Goal: Task Accomplishment & Management: Use online tool/utility

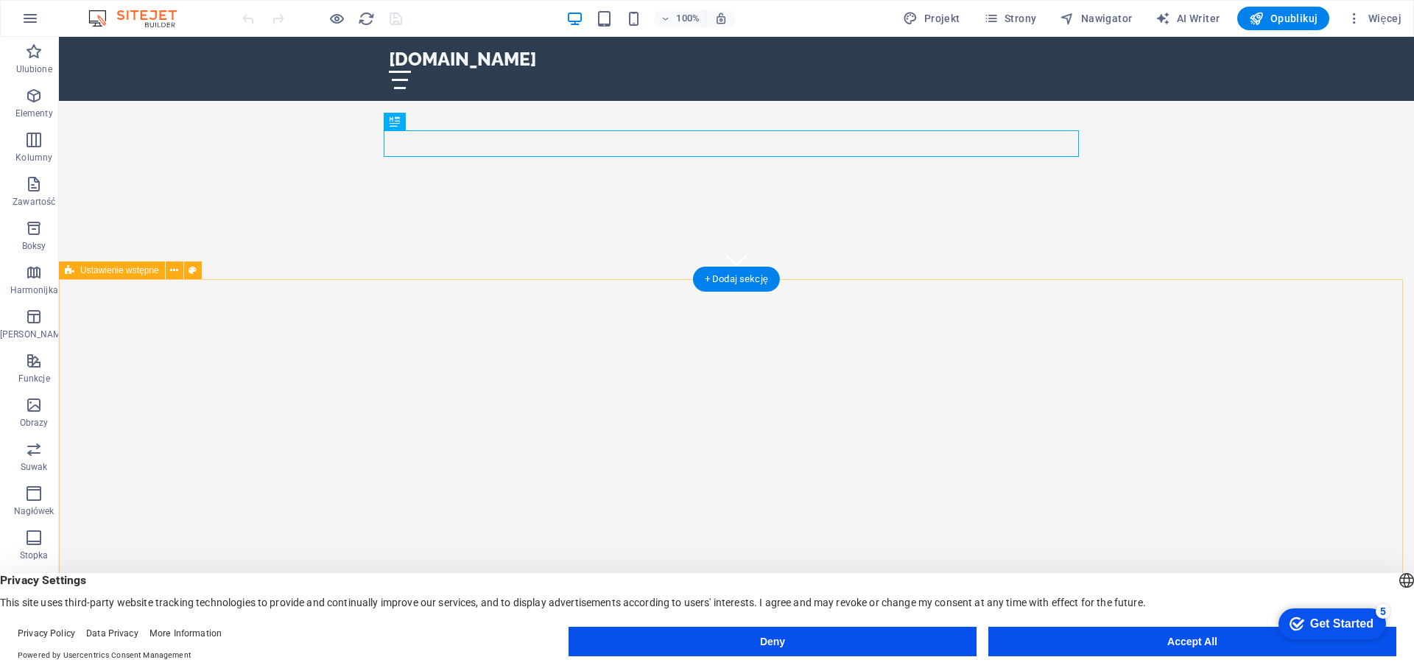
scroll to position [442, 0]
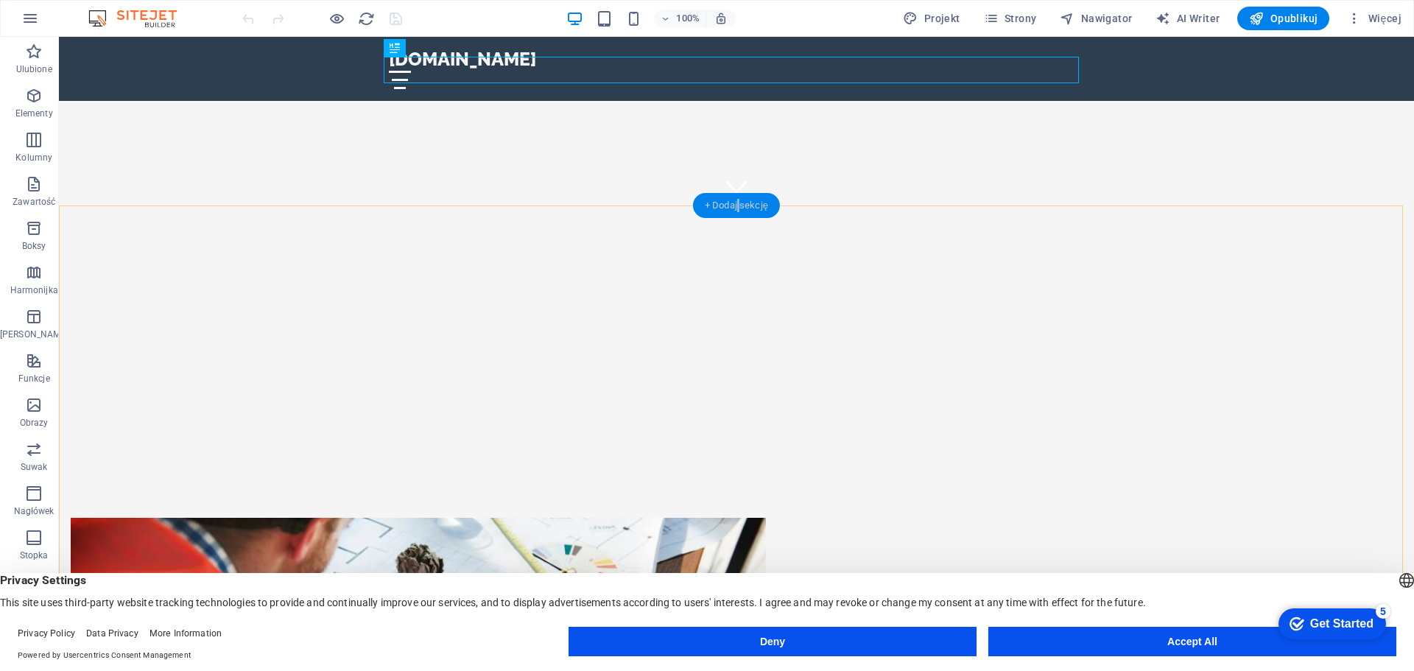
drag, startPoint x: 402, startPoint y: 208, endPoint x: 739, endPoint y: 204, distance: 337.3
click at [739, 204] on div "+ Dodaj sekcję" at bounding box center [736, 205] width 87 height 25
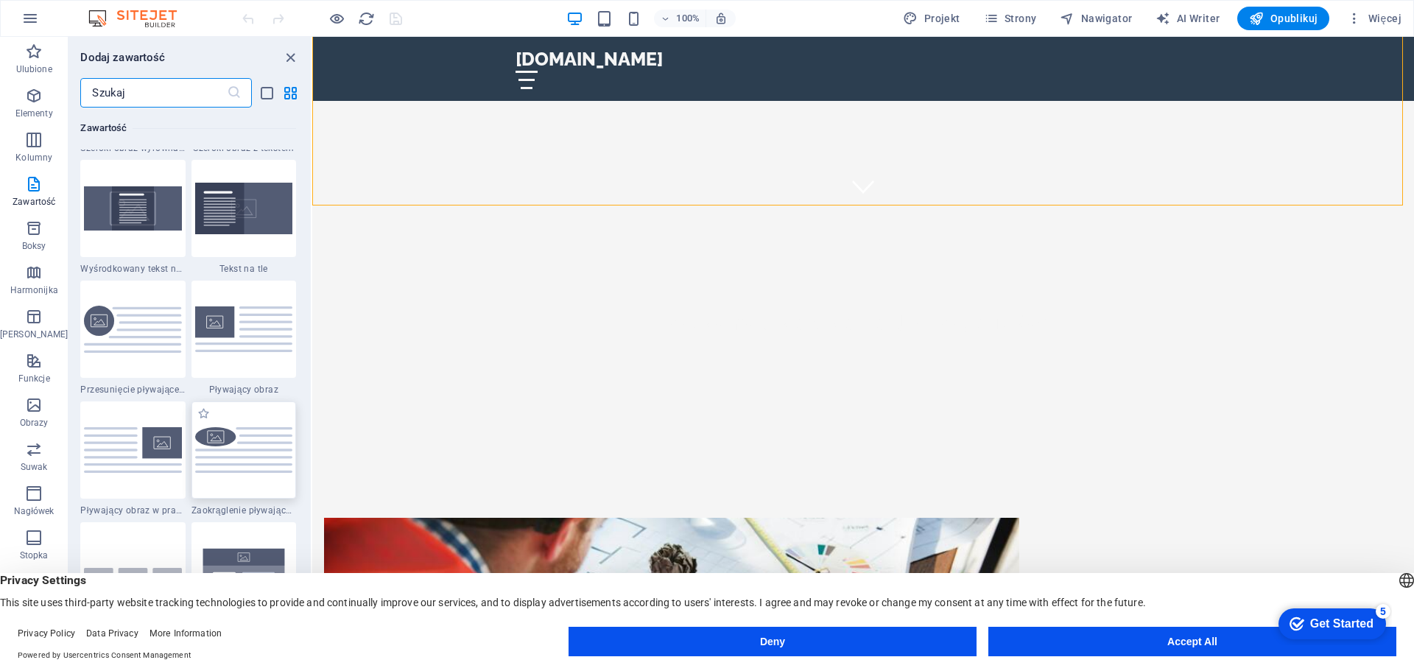
scroll to position [3092, 0]
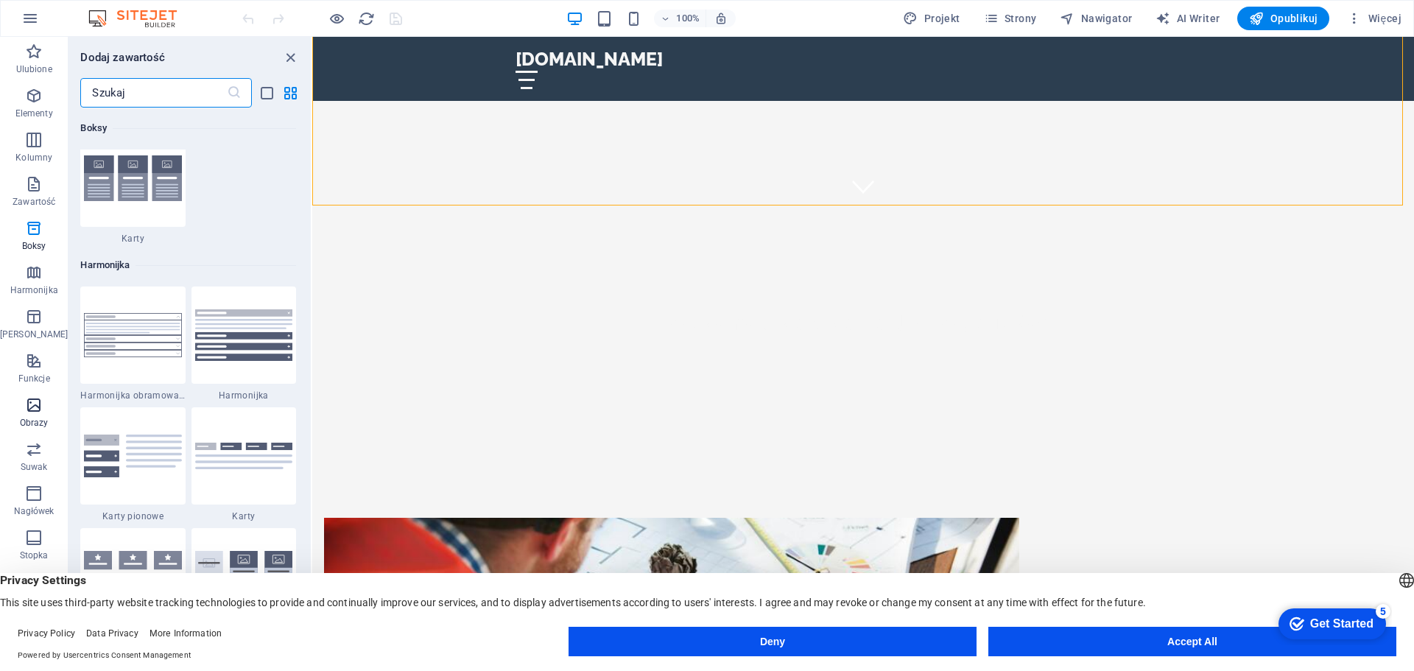
click at [27, 410] on icon "button" at bounding box center [34, 405] width 18 height 18
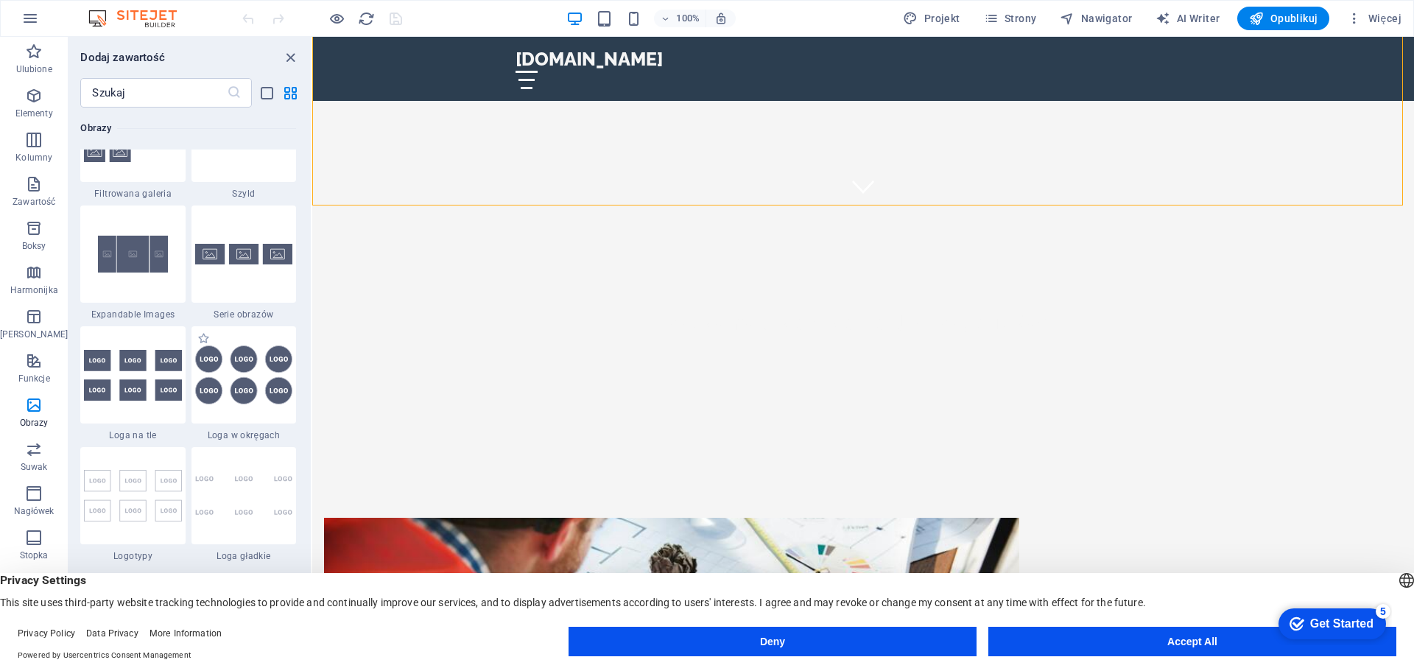
scroll to position [7909, 0]
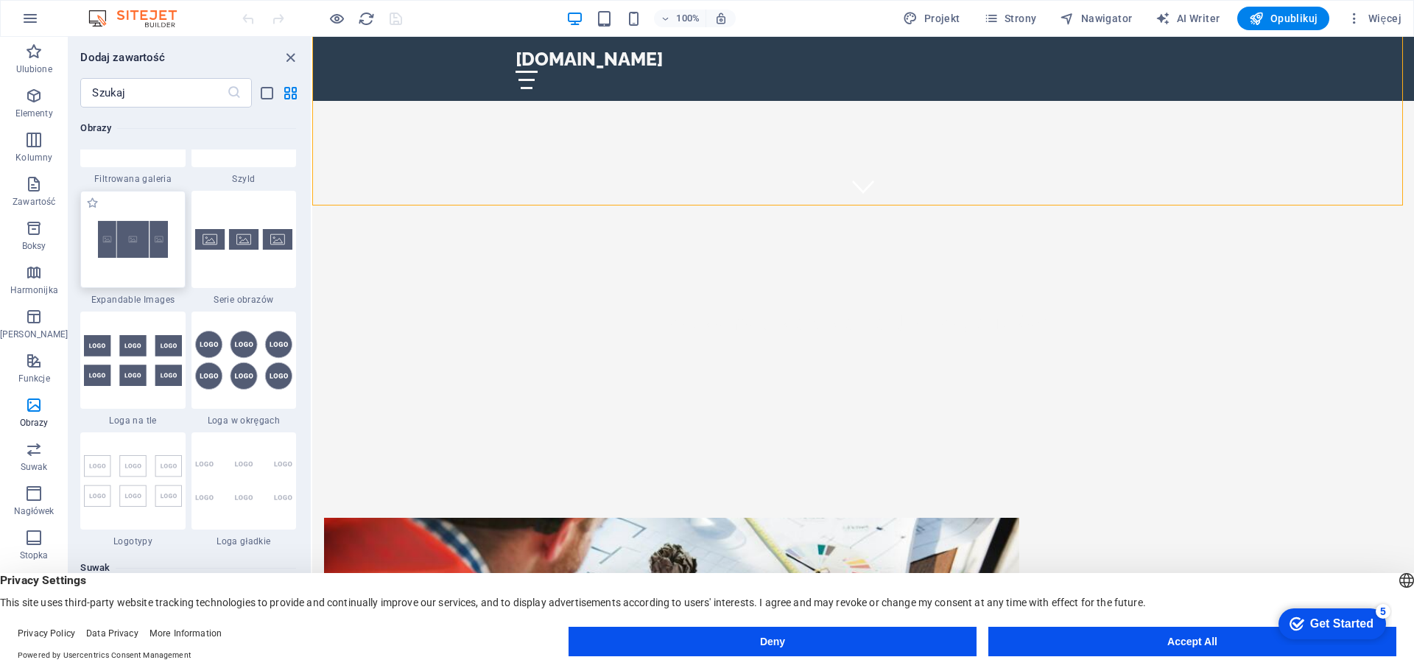
click at [138, 267] on img at bounding box center [132, 239] width 97 height 65
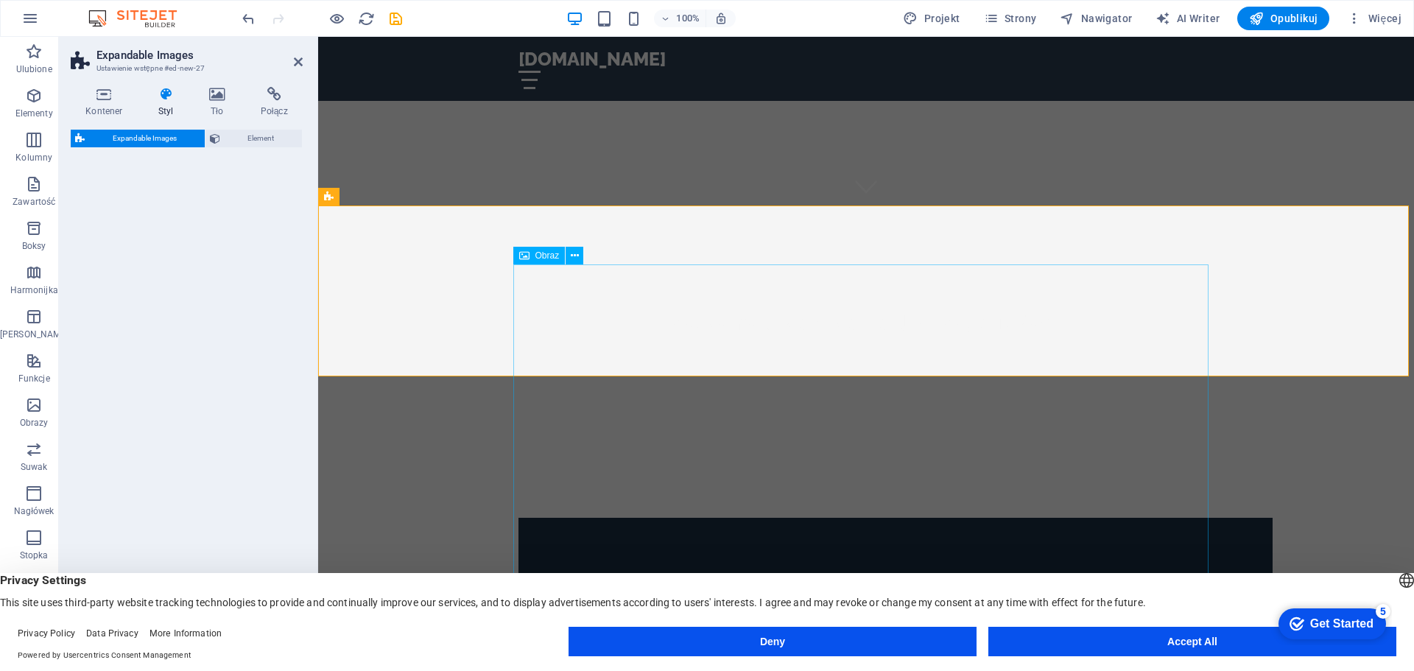
select select "rem"
select select "px"
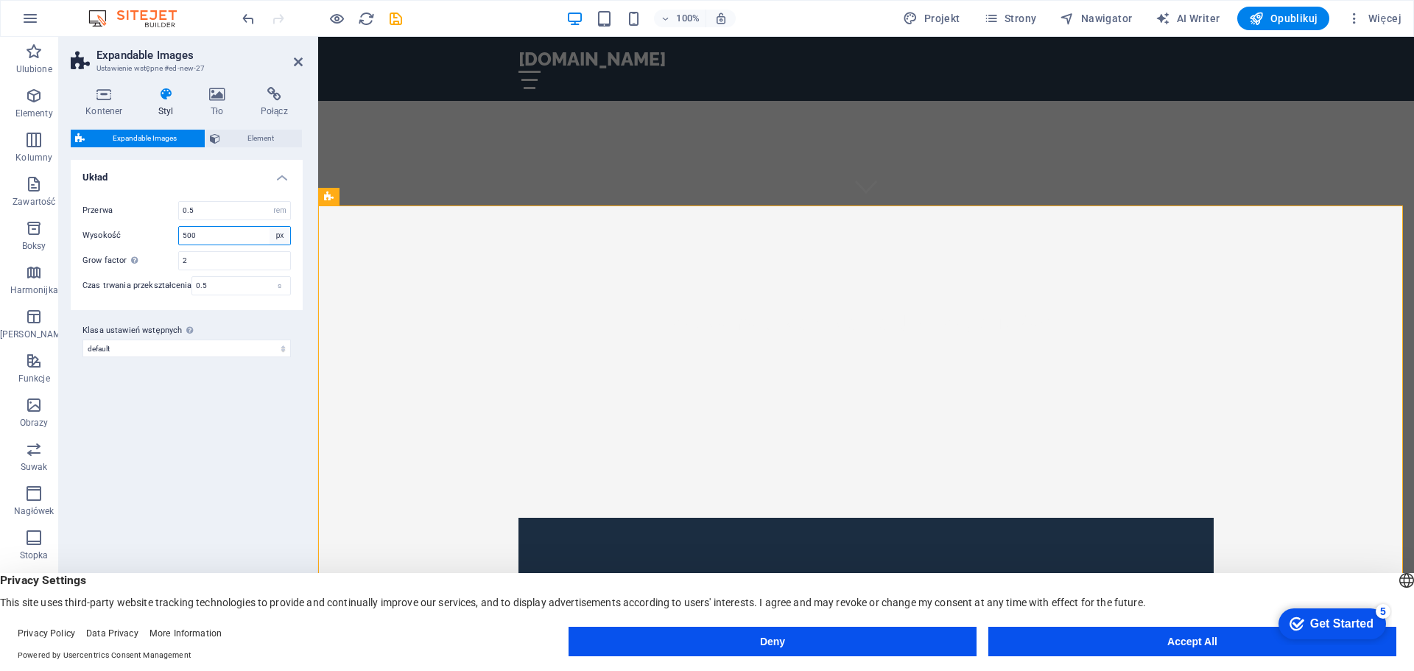
click at [281, 235] on select "px rem % vh vw" at bounding box center [280, 236] width 21 height 18
drag, startPoint x: 284, startPoint y: 236, endPoint x: 266, endPoint y: 239, distance: 18.6
click at [284, 235] on select "px rem % vh vw" at bounding box center [280, 236] width 21 height 18
click at [628, 205] on div "Tworzymy przestrzenie dla Twojego życia." at bounding box center [866, 306] width 1096 height 202
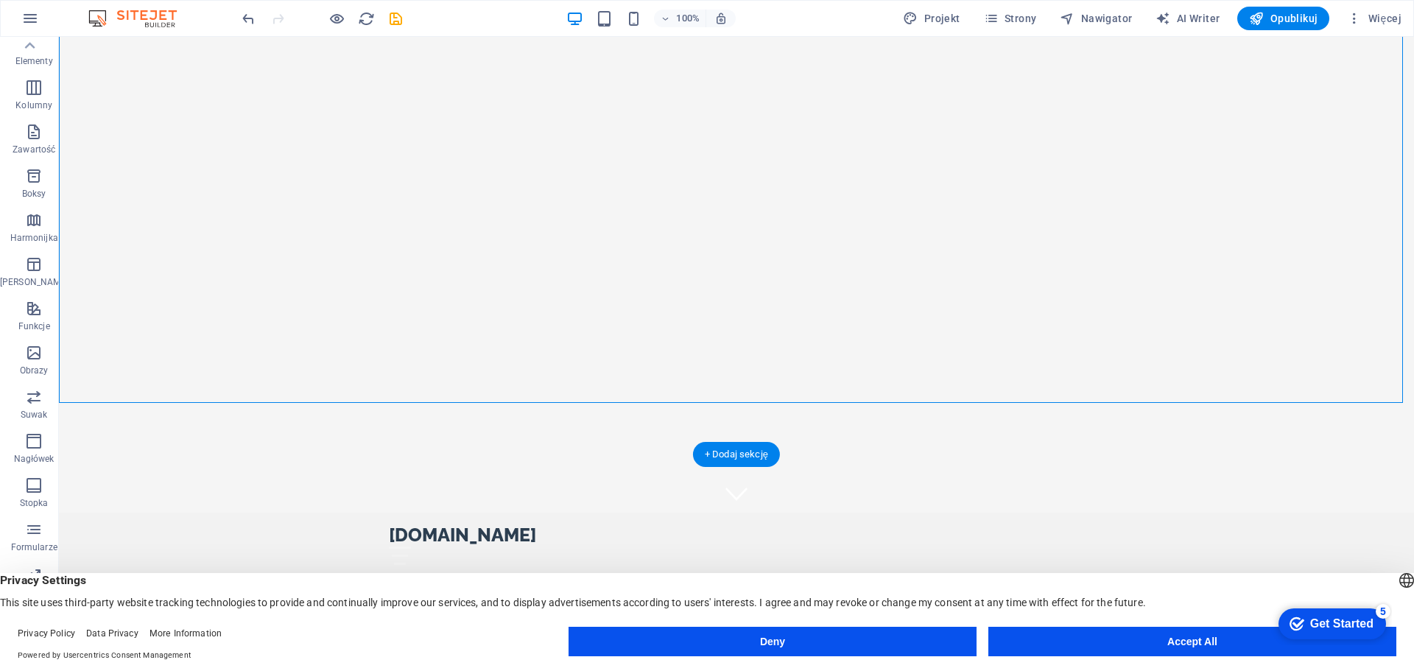
scroll to position [368, 0]
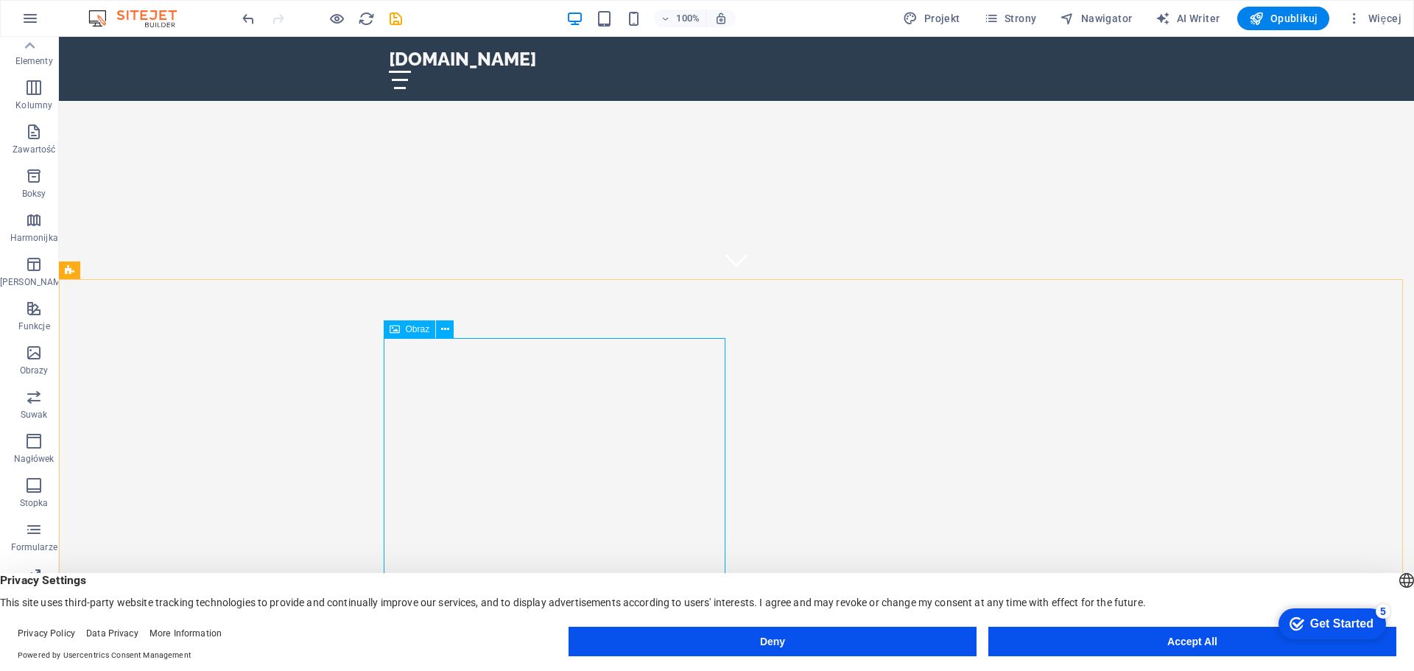
click at [417, 331] on span "Obraz" at bounding box center [418, 329] width 24 height 9
click at [448, 326] on icon at bounding box center [445, 329] width 8 height 15
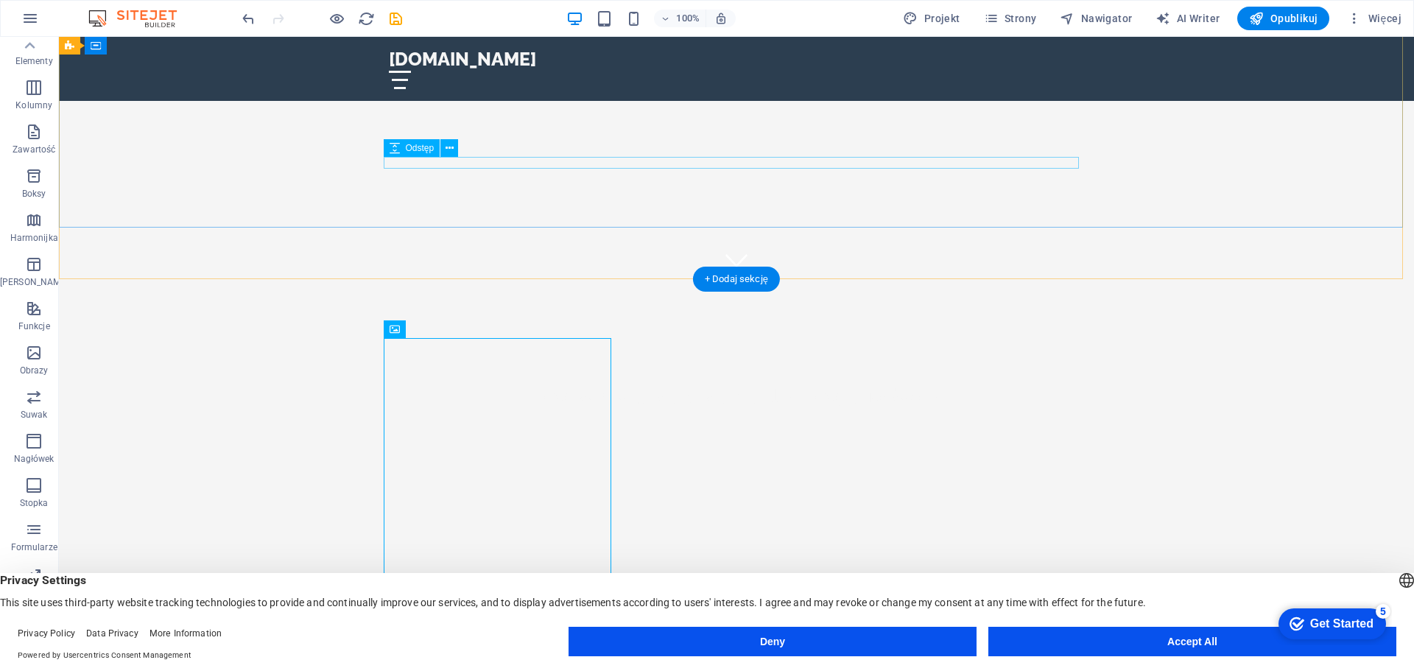
click at [528, 410] on div at bounding box center [736, 416] width 695 height 12
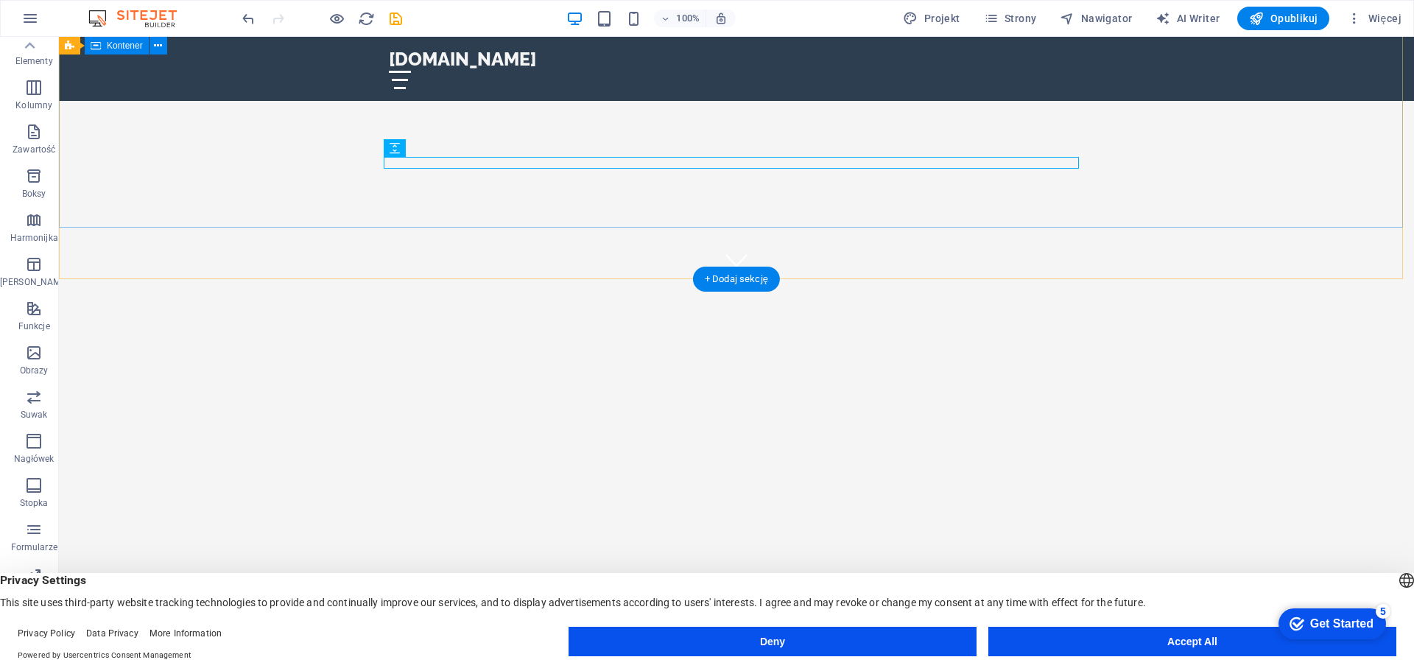
click at [303, 279] on div "Tworzymy przestrzenie dla Twojego życia." at bounding box center [736, 380] width 1355 height 202
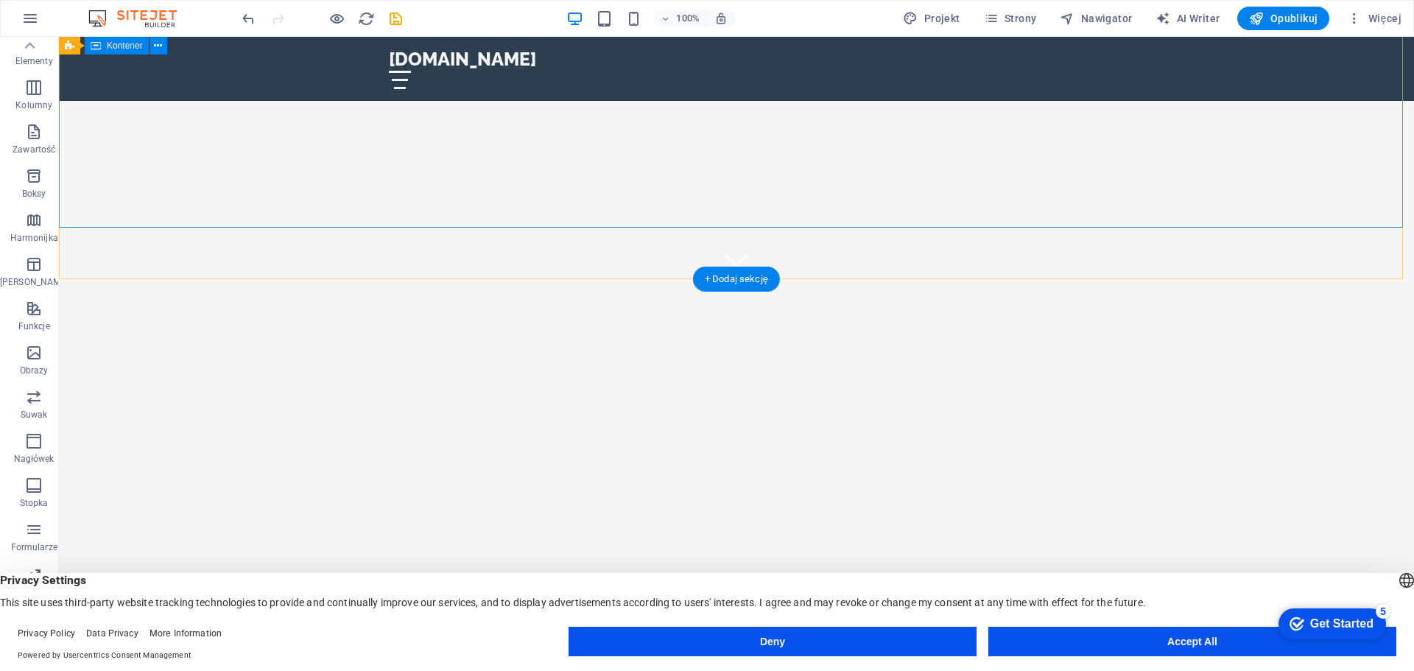
click at [196, 279] on div "Tworzymy przestrzenie dla Twojego życia." at bounding box center [736, 380] width 1355 height 202
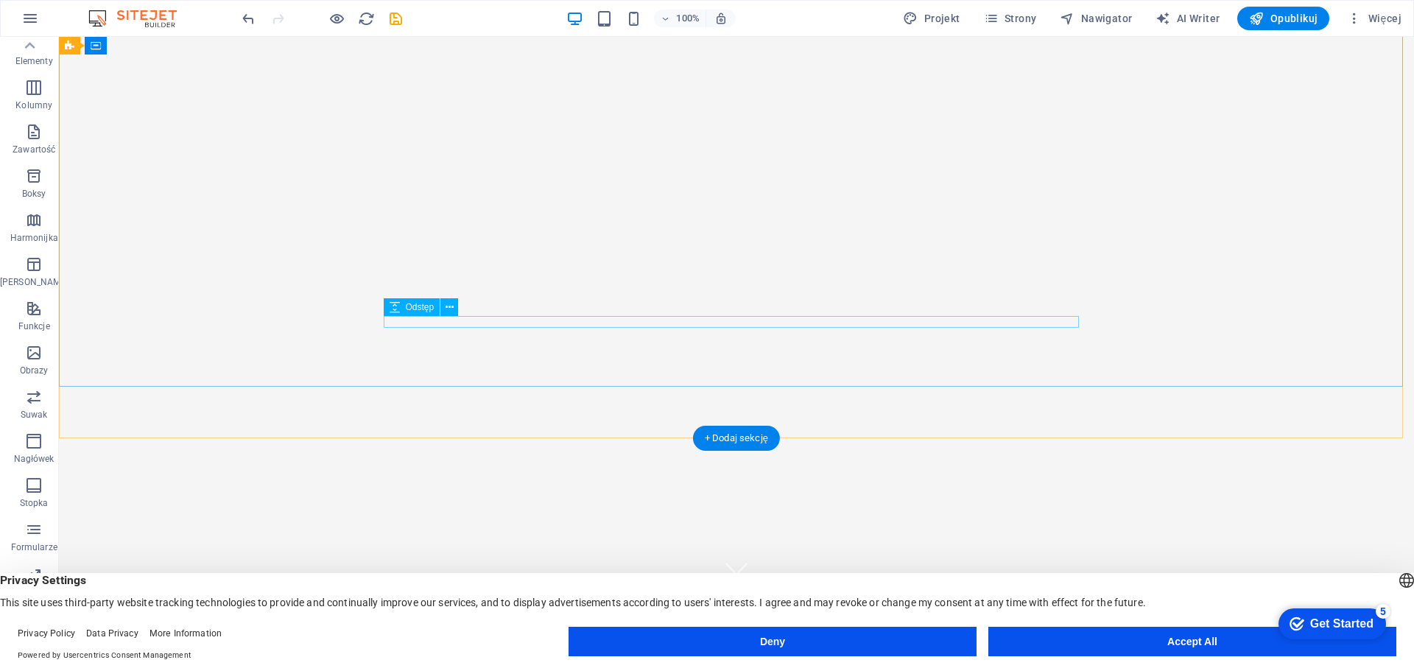
scroll to position [0, 0]
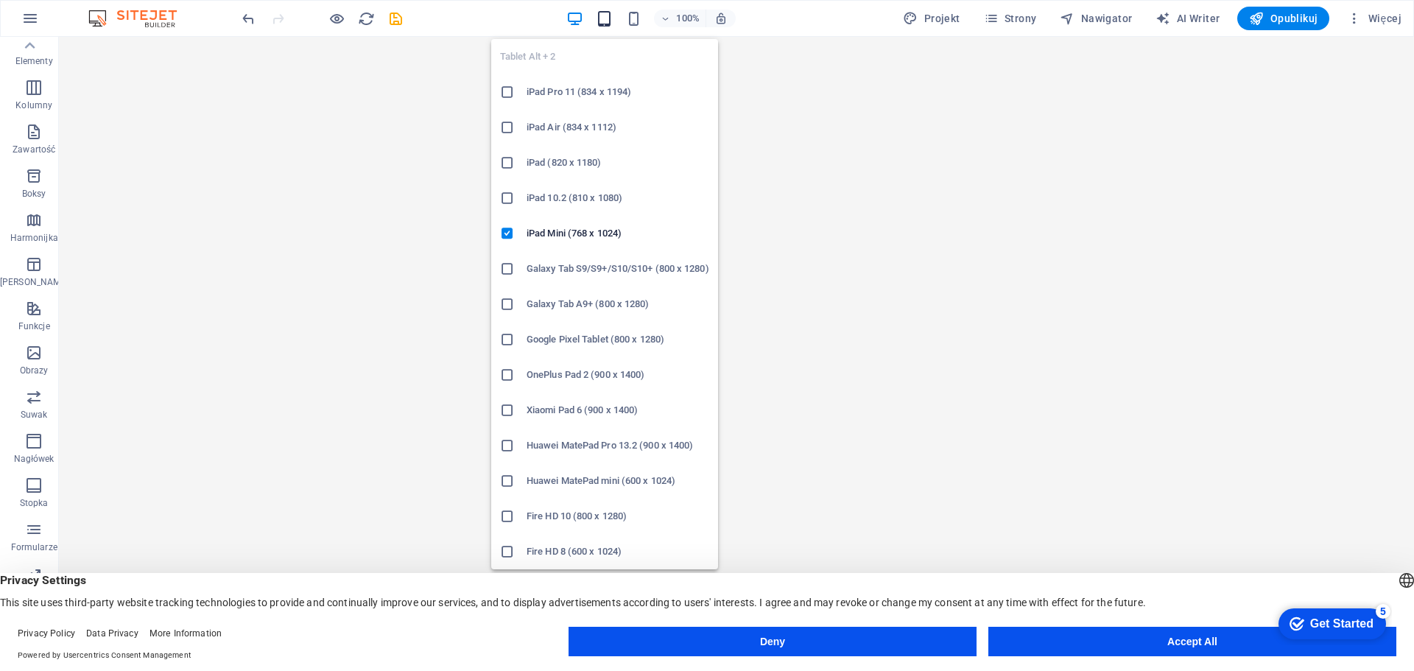
click at [608, 17] on icon "button" at bounding box center [604, 18] width 17 height 17
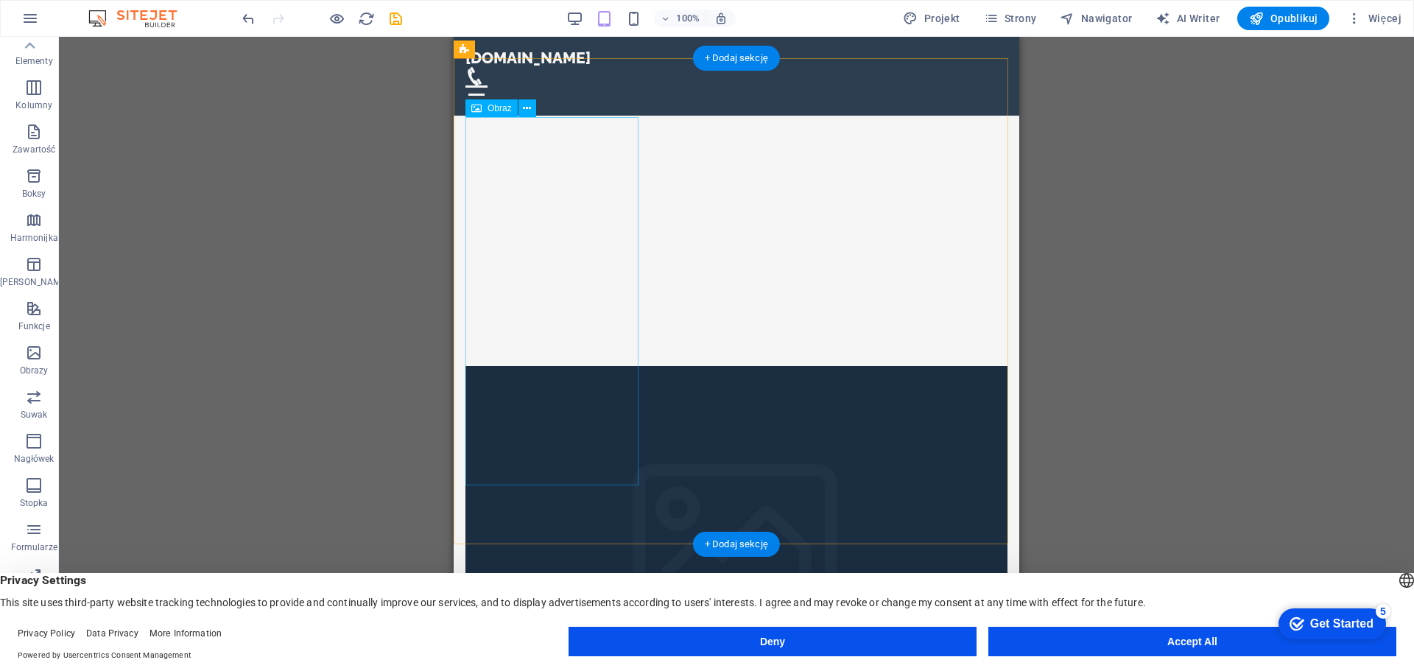
scroll to position [589, 0]
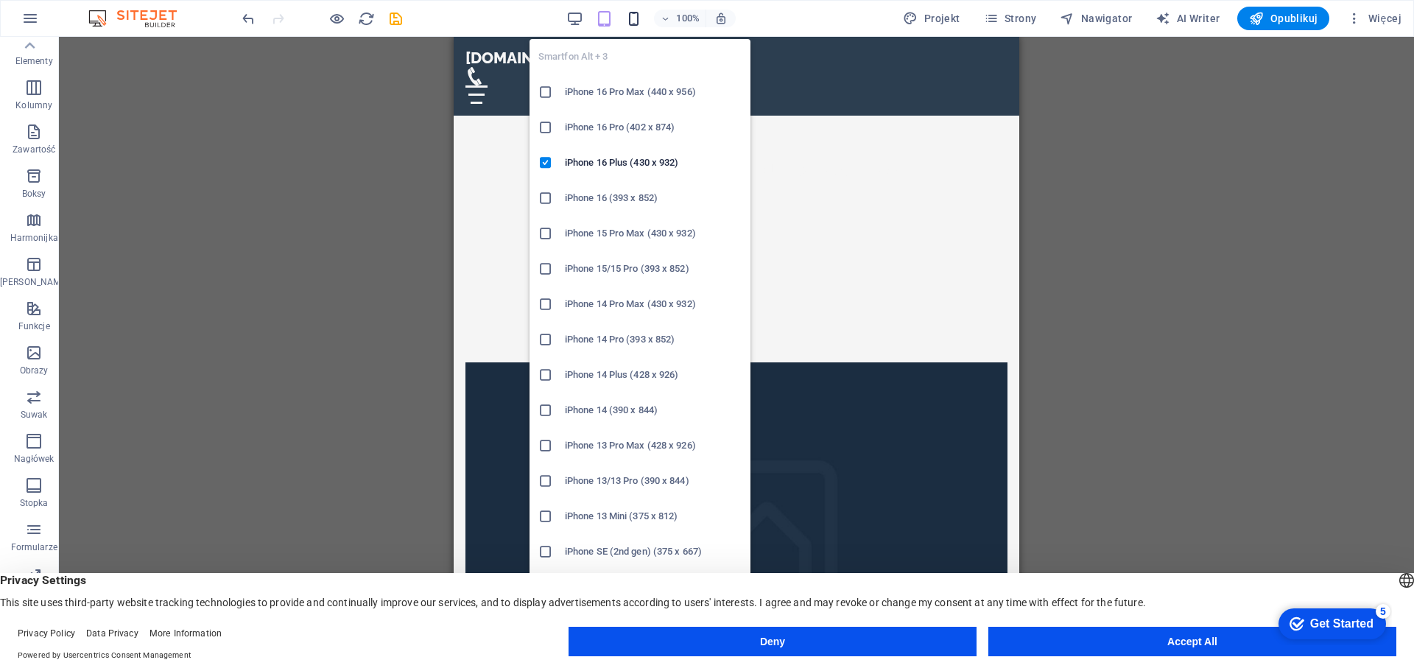
click at [638, 19] on icon "button" at bounding box center [633, 18] width 17 height 17
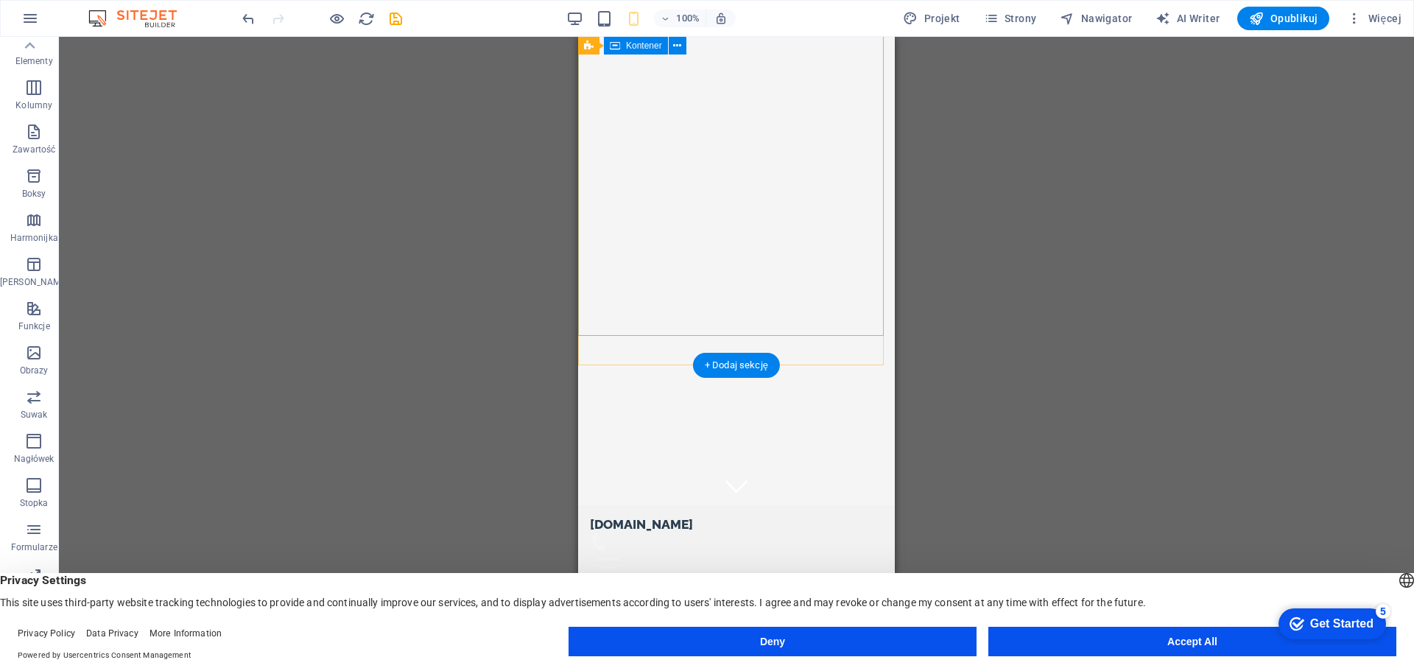
scroll to position [0, 0]
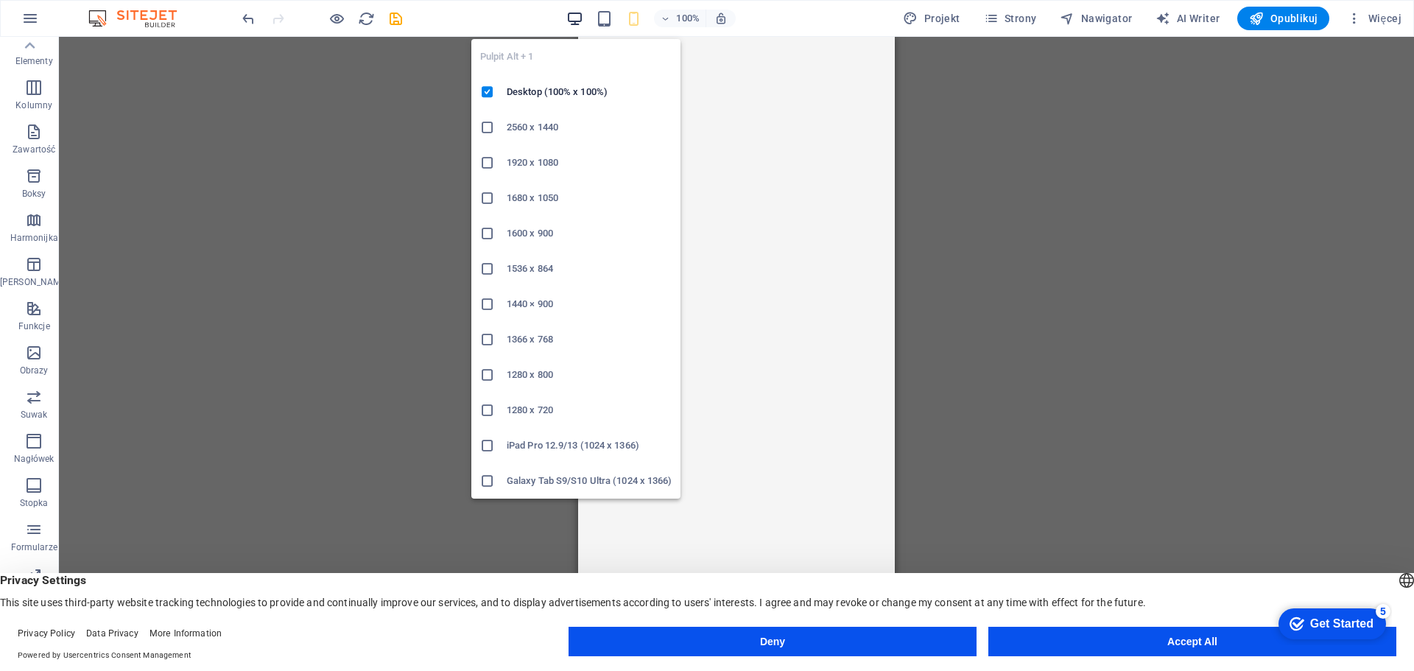
click at [574, 15] on icon "button" at bounding box center [574, 18] width 17 height 17
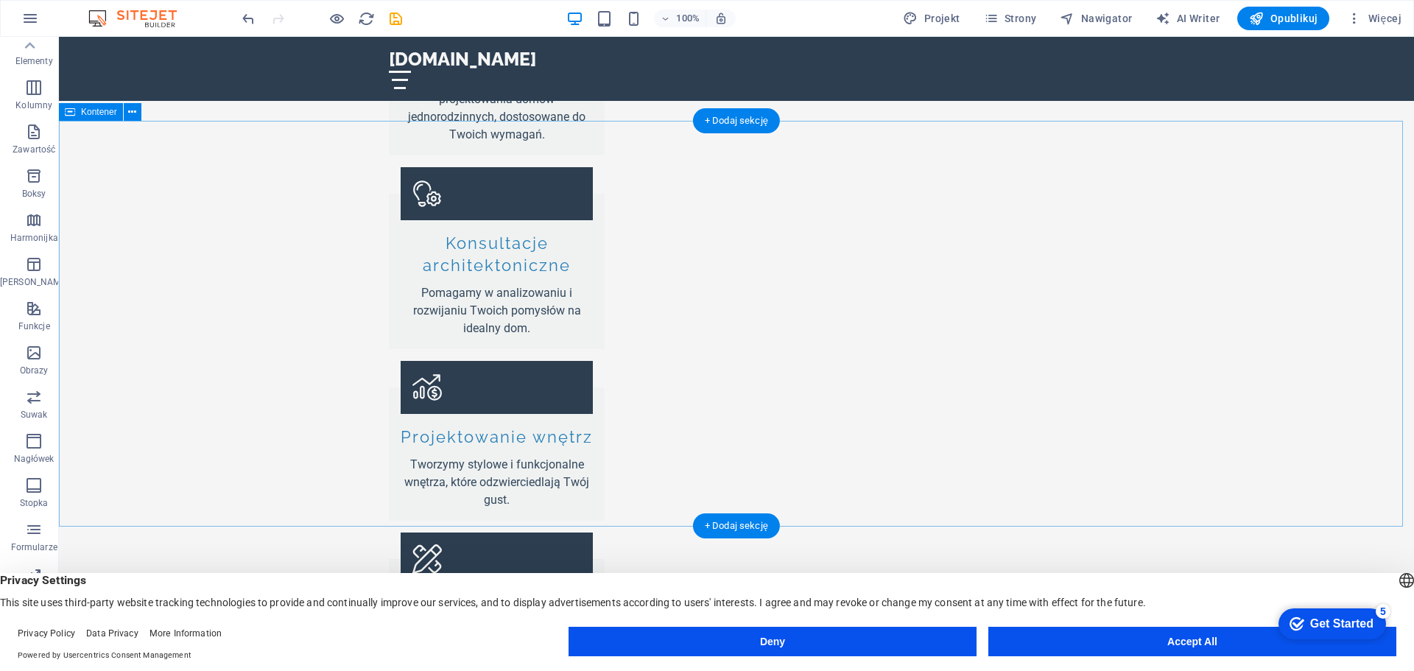
scroll to position [3203, 0]
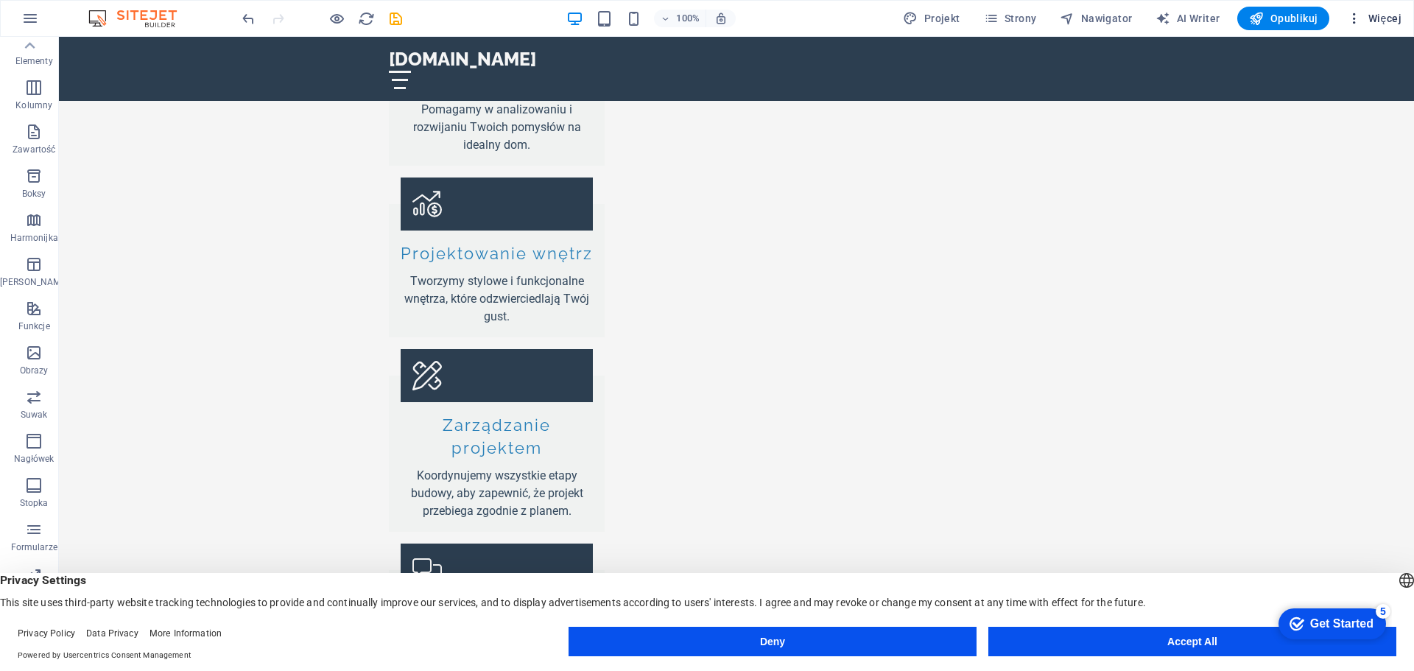
click at [1389, 15] on span "Więcej" at bounding box center [1374, 18] width 54 height 15
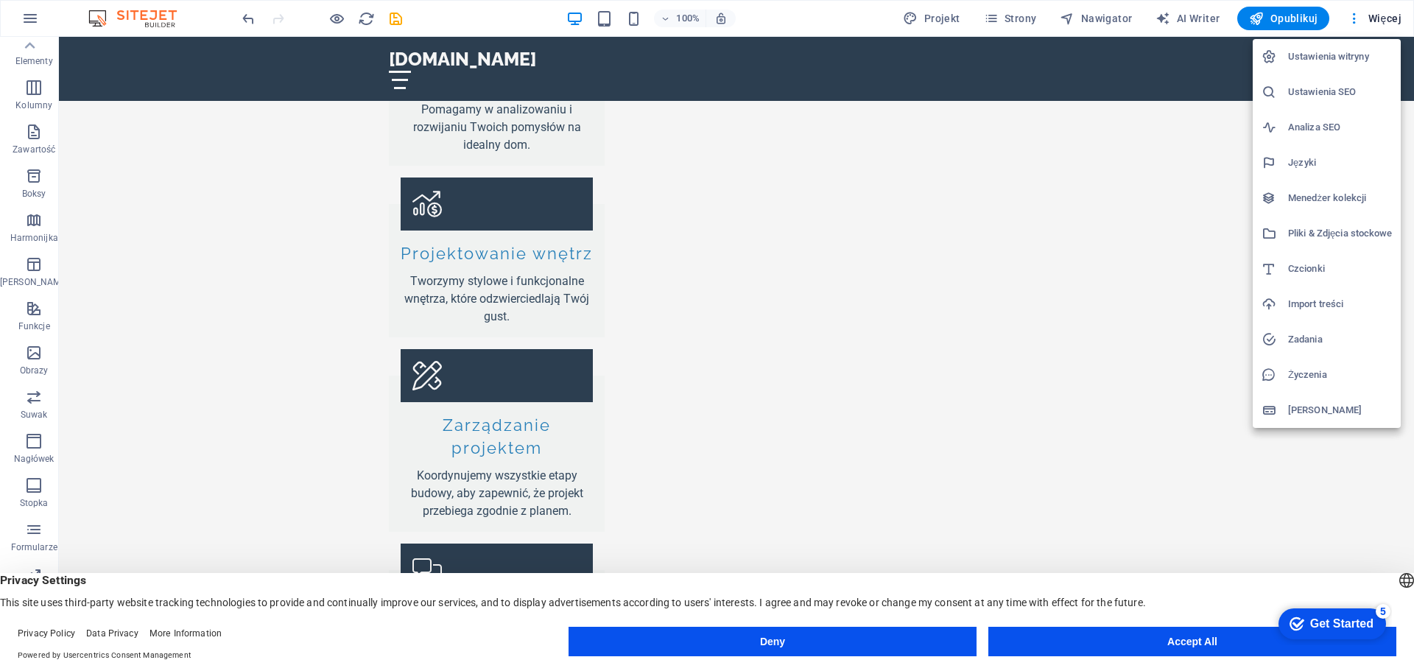
click at [30, 47] on div at bounding box center [707, 335] width 1414 height 671
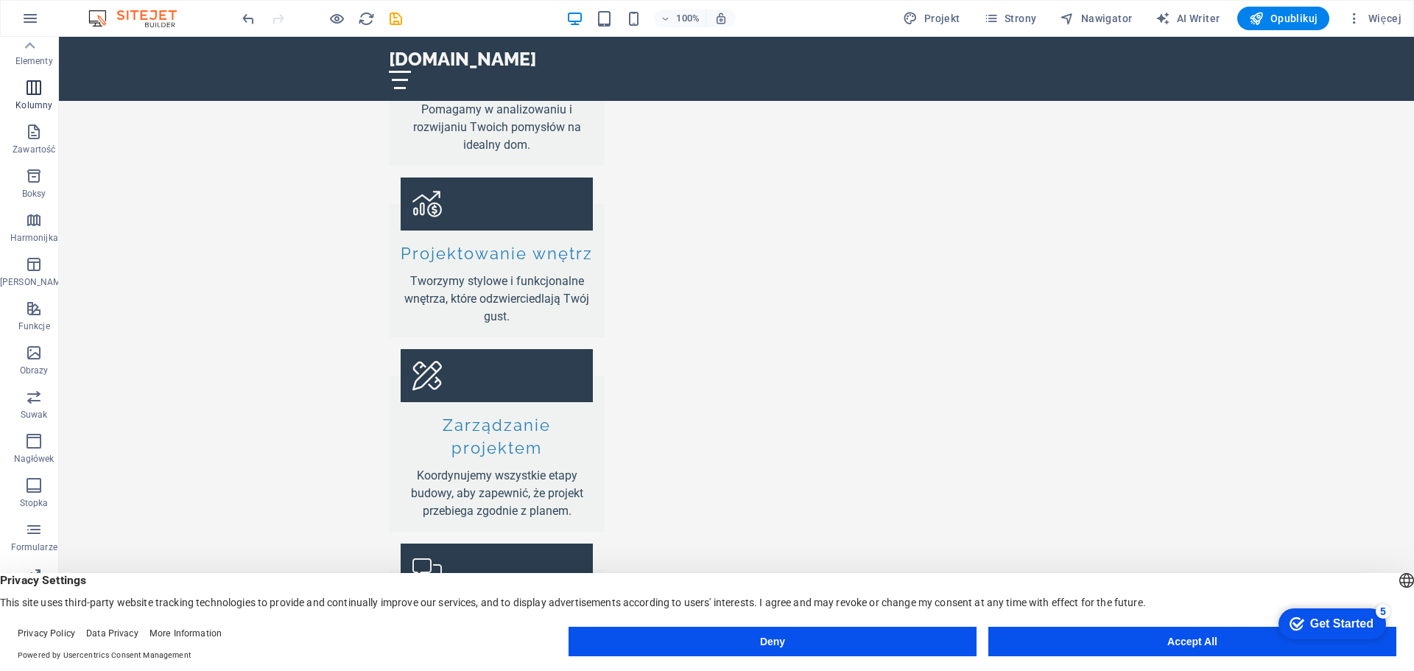
click at [27, 91] on icon "button" at bounding box center [34, 88] width 18 height 18
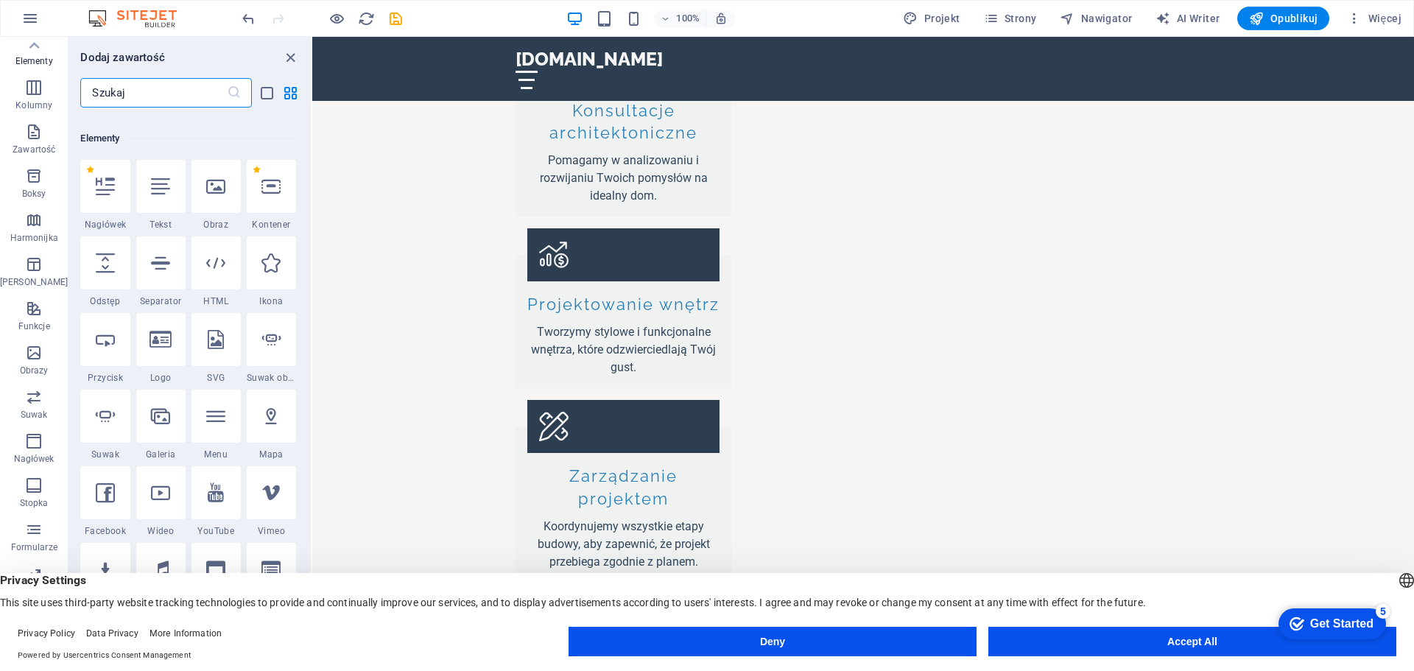
scroll to position [0, 0]
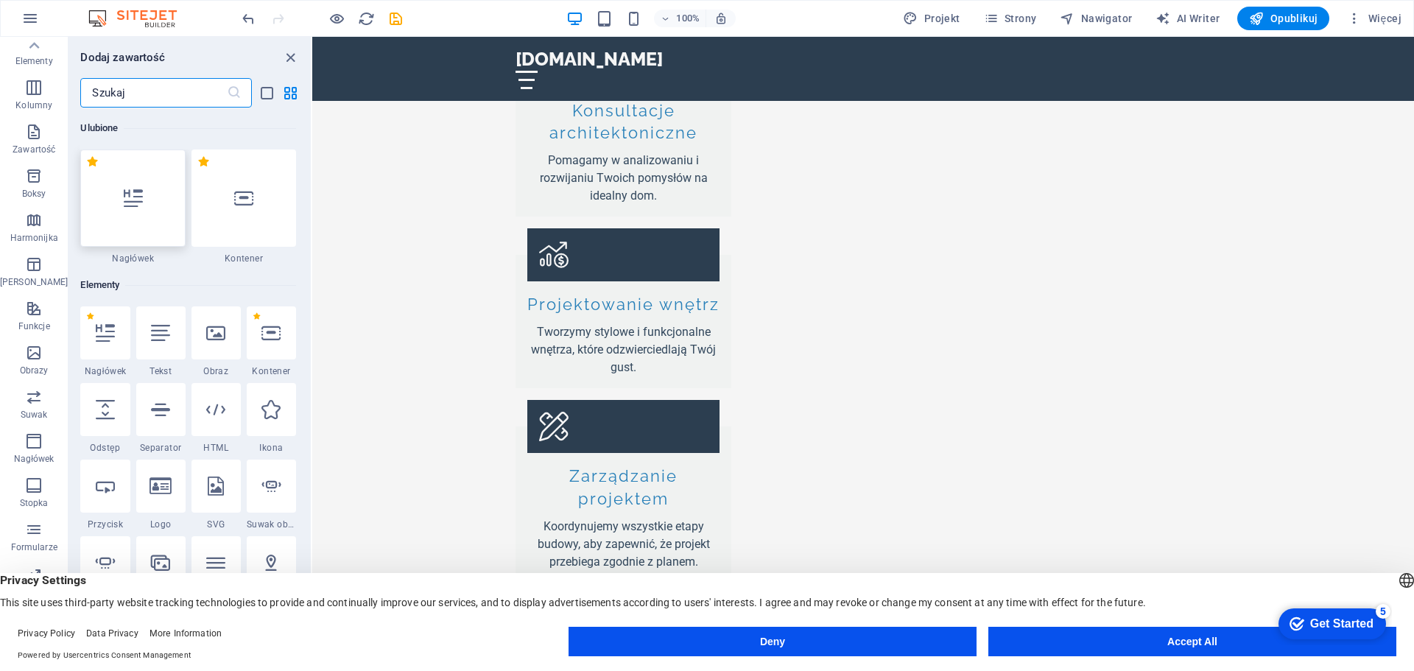
click at [130, 210] on div at bounding box center [132, 197] width 105 height 97
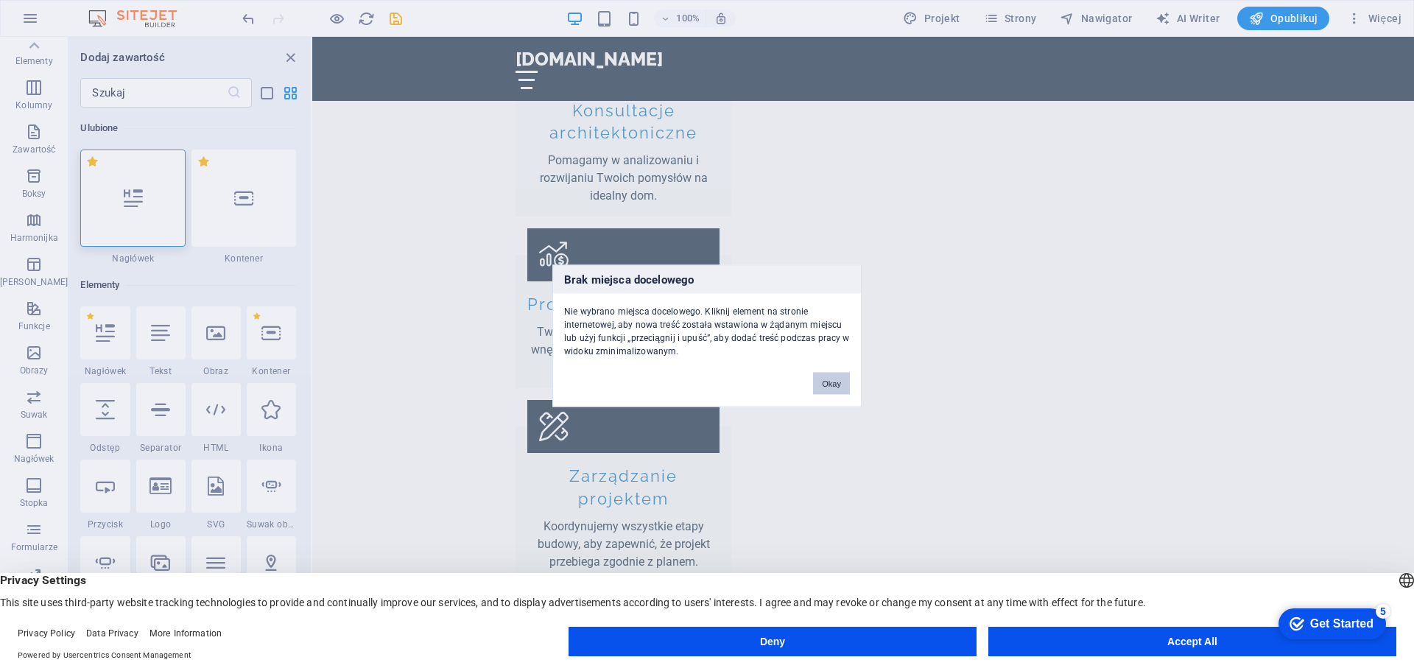
click at [835, 381] on button "Okay" at bounding box center [831, 383] width 37 height 22
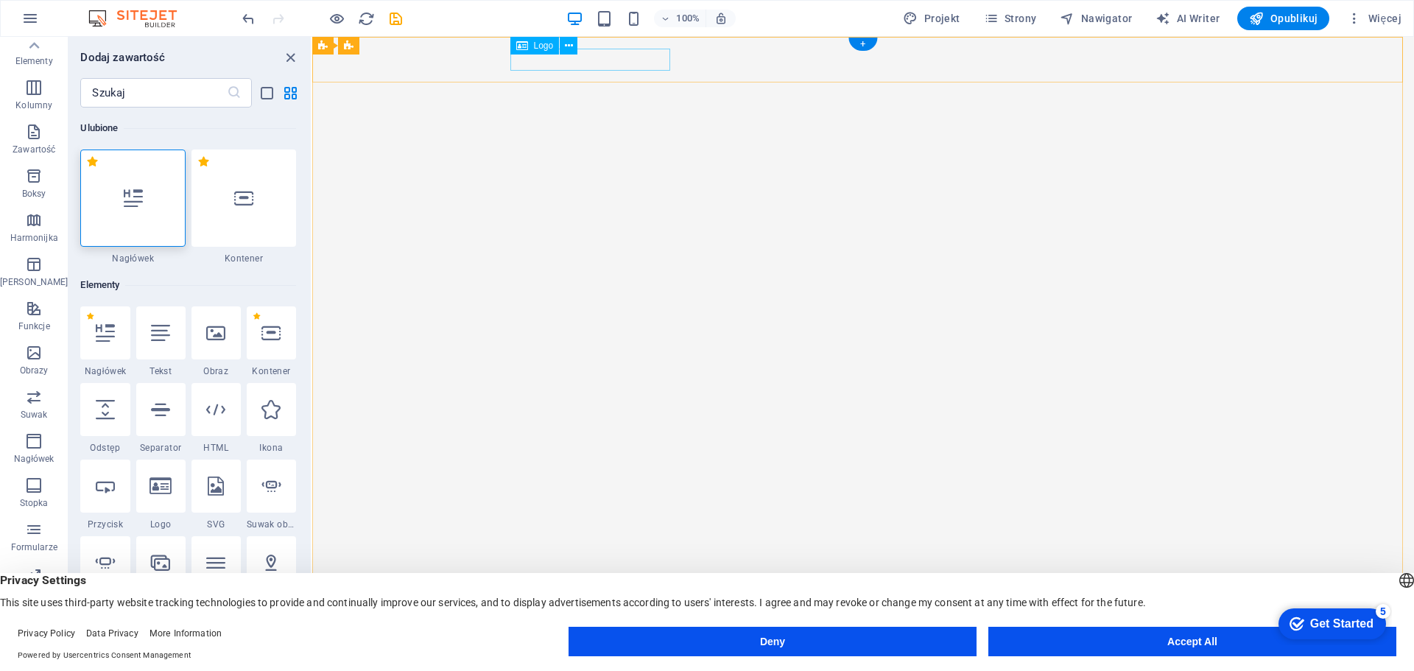
click at [608, 659] on div "[DOMAIN_NAME]" at bounding box center [862, 670] width 695 height 22
drag, startPoint x: 566, startPoint y: 46, endPoint x: 245, endPoint y: 27, distance: 321.6
click at [566, 46] on icon at bounding box center [569, 45] width 8 height 15
click at [571, 44] on icon at bounding box center [569, 45] width 8 height 15
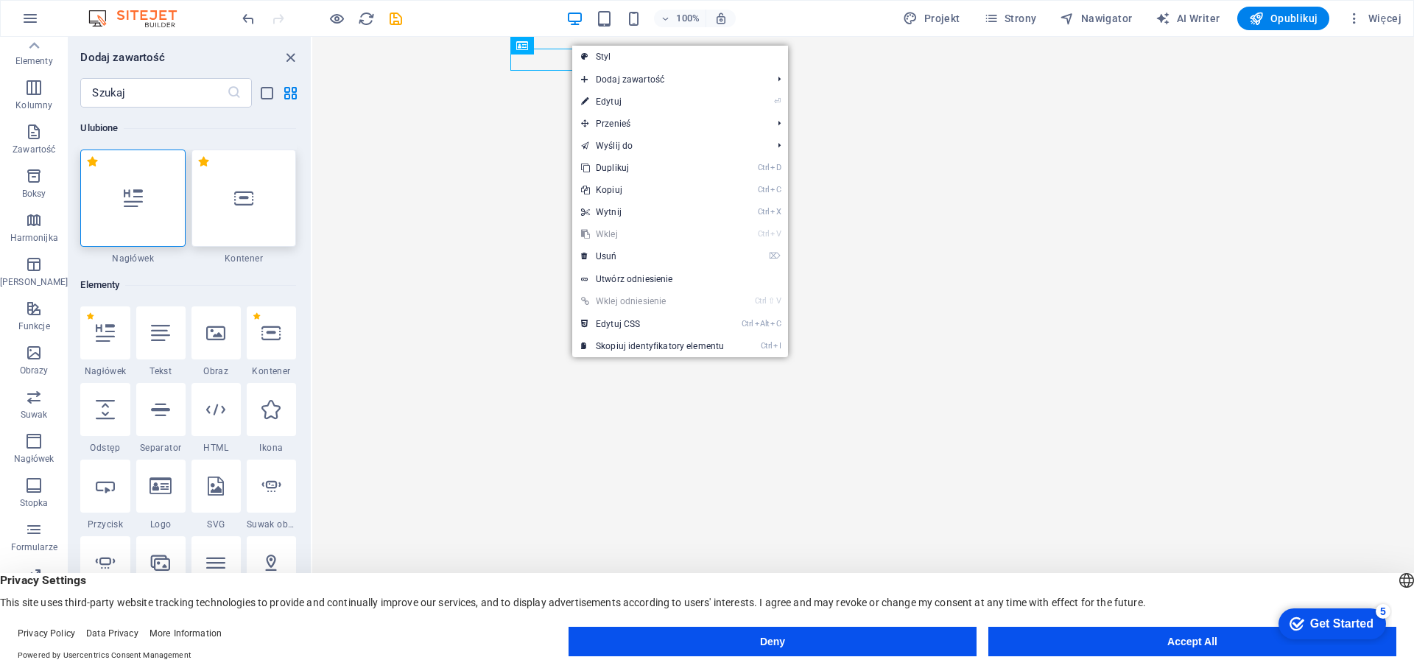
click at [245, 199] on icon at bounding box center [243, 198] width 19 height 19
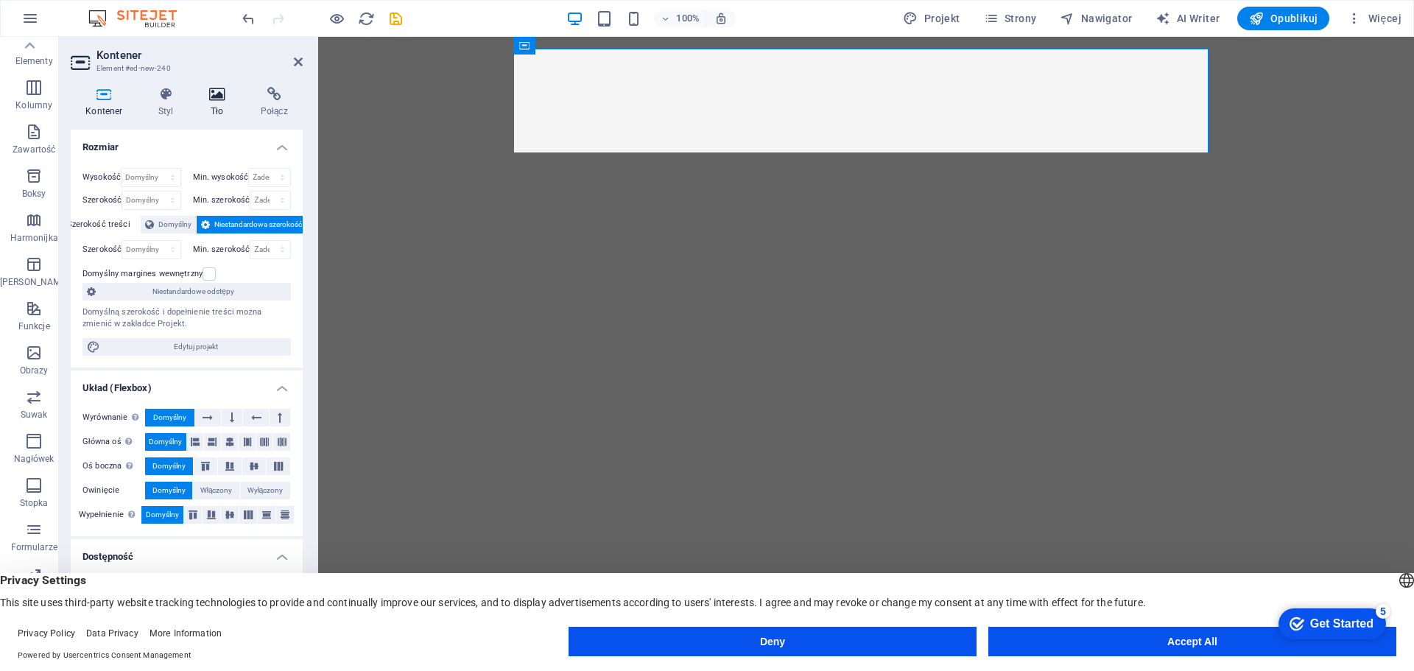
click at [217, 94] on icon at bounding box center [217, 94] width 46 height 15
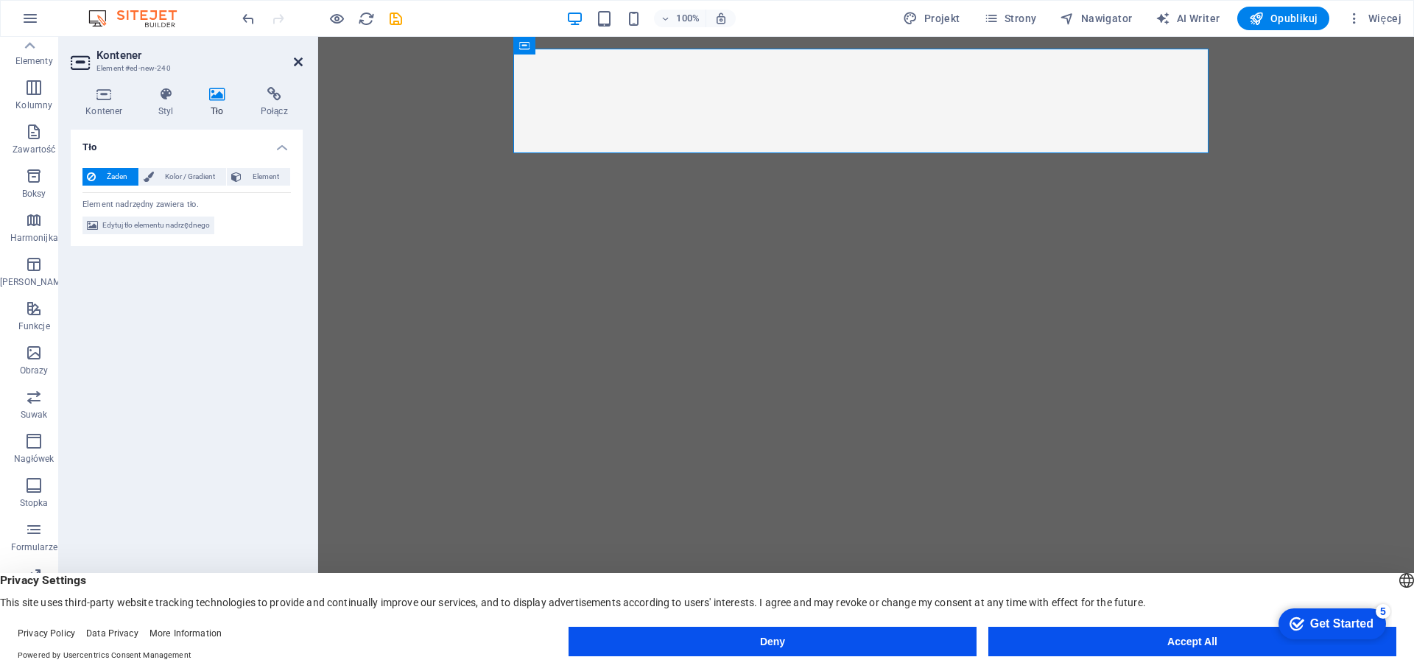
click at [300, 60] on icon at bounding box center [298, 62] width 9 height 12
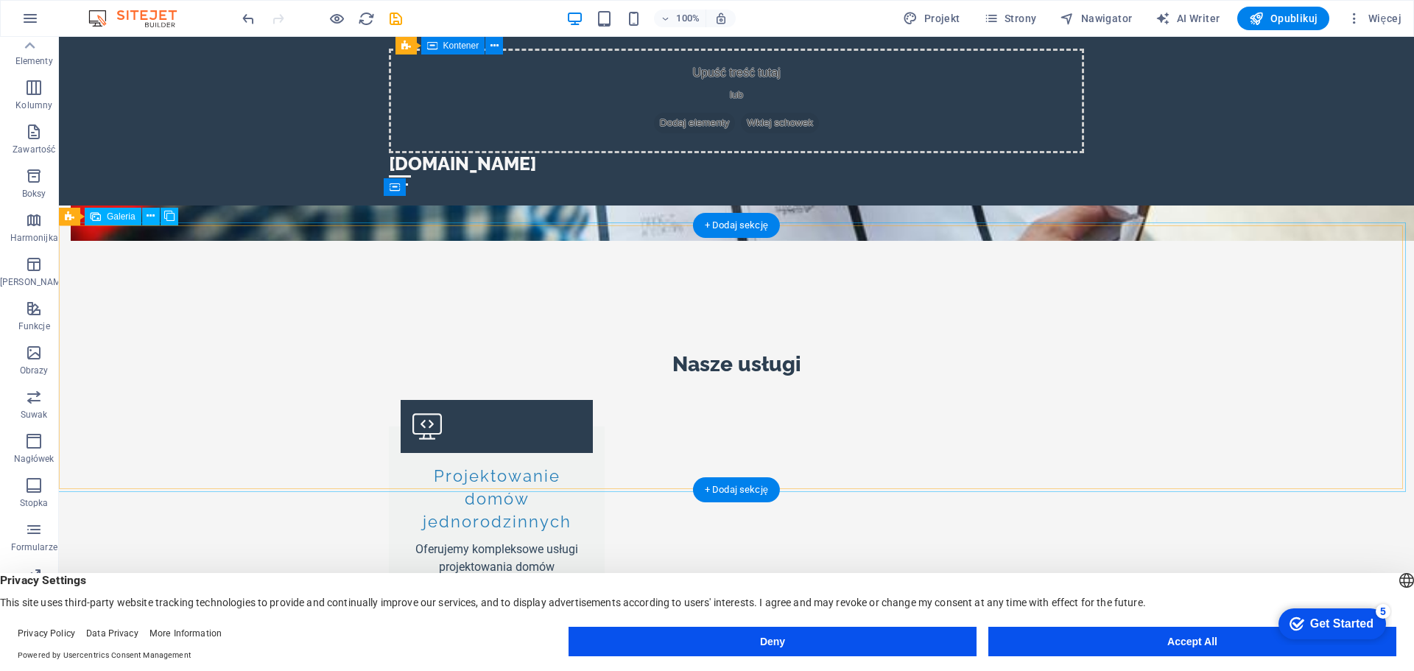
scroll to position [2651, 0]
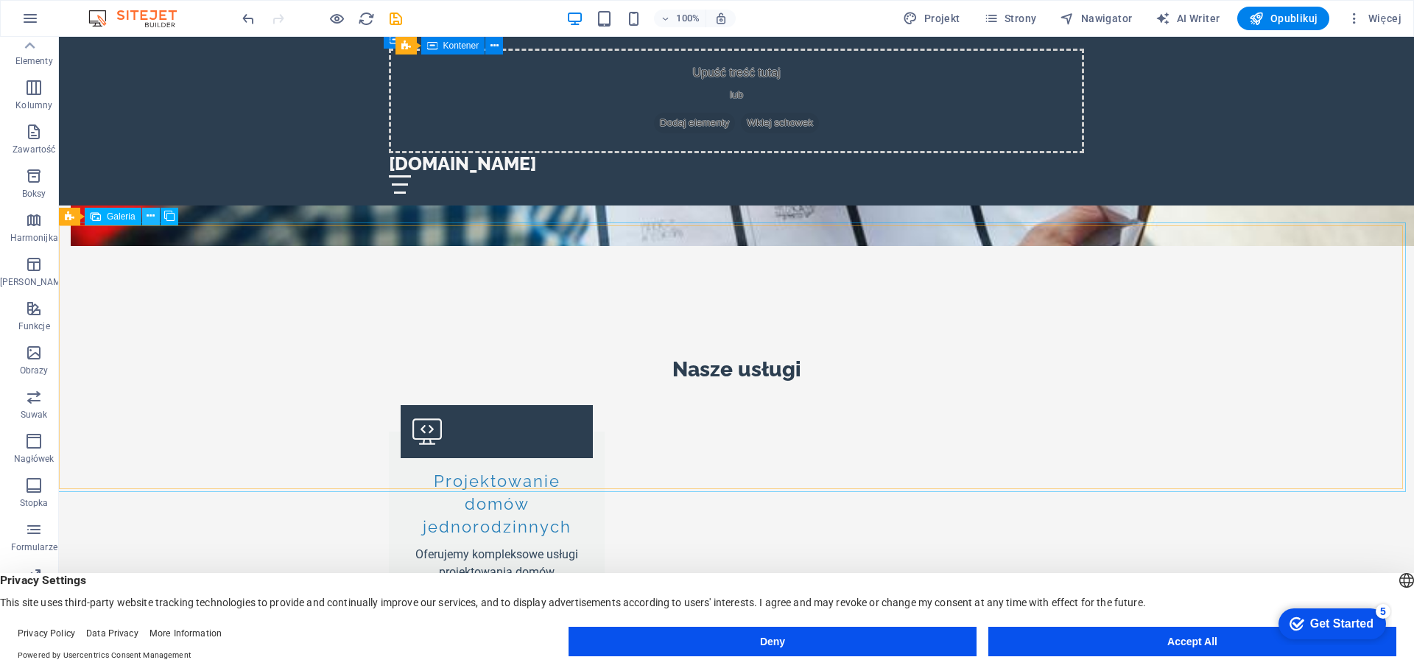
click at [151, 216] on icon at bounding box center [151, 215] width 8 height 15
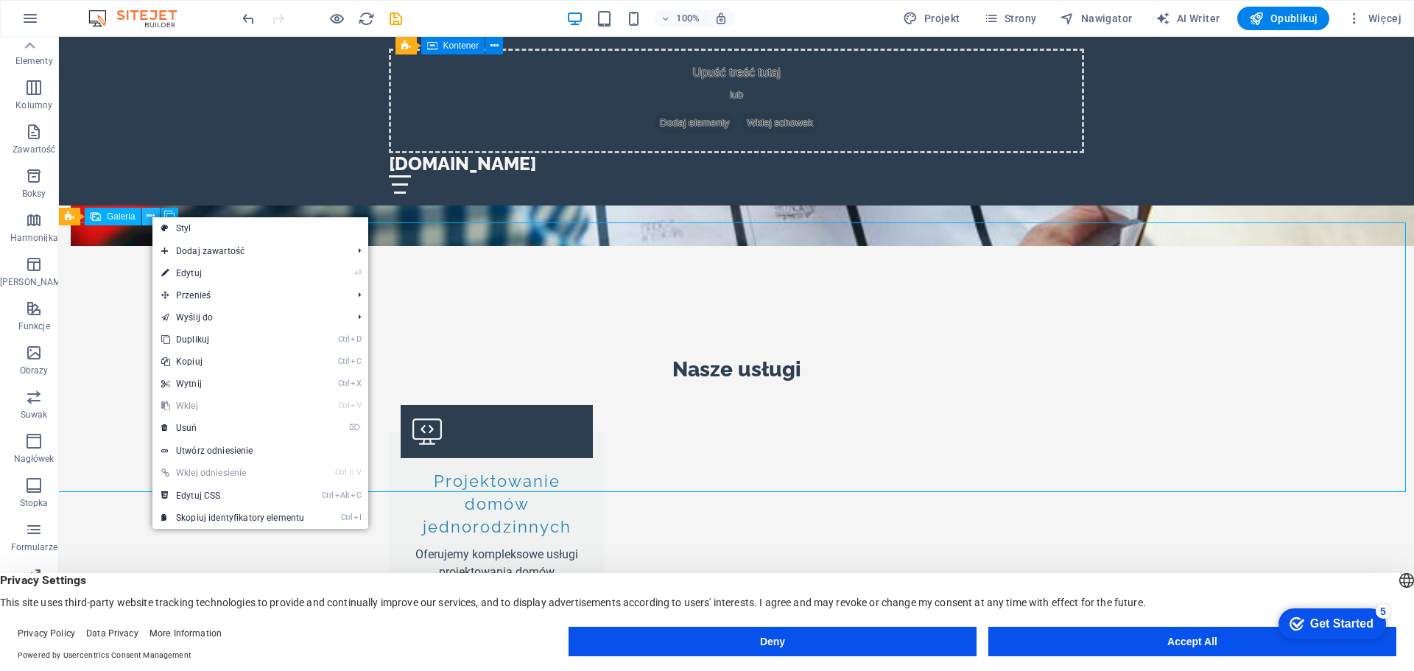
click at [151, 217] on icon at bounding box center [151, 215] width 8 height 15
click at [124, 214] on icon at bounding box center [124, 215] width 8 height 15
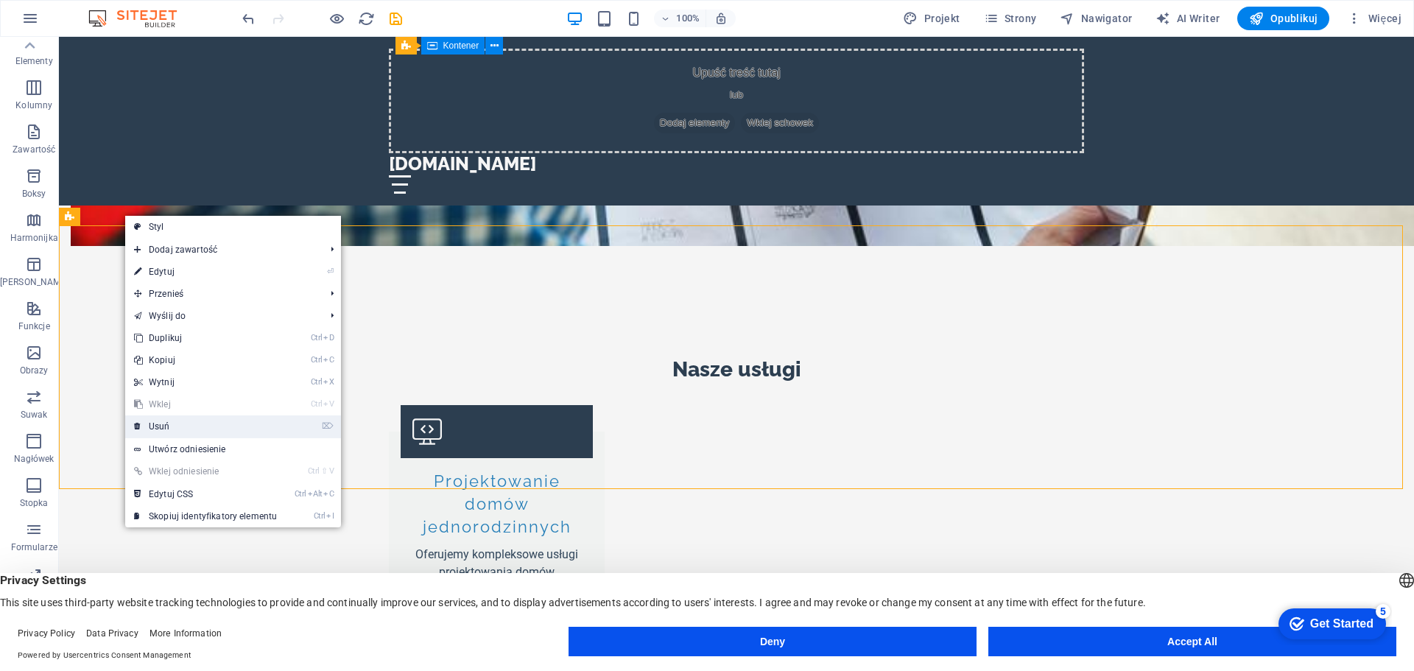
click at [219, 426] on link "⌦ Usuń" at bounding box center [205, 426] width 161 height 22
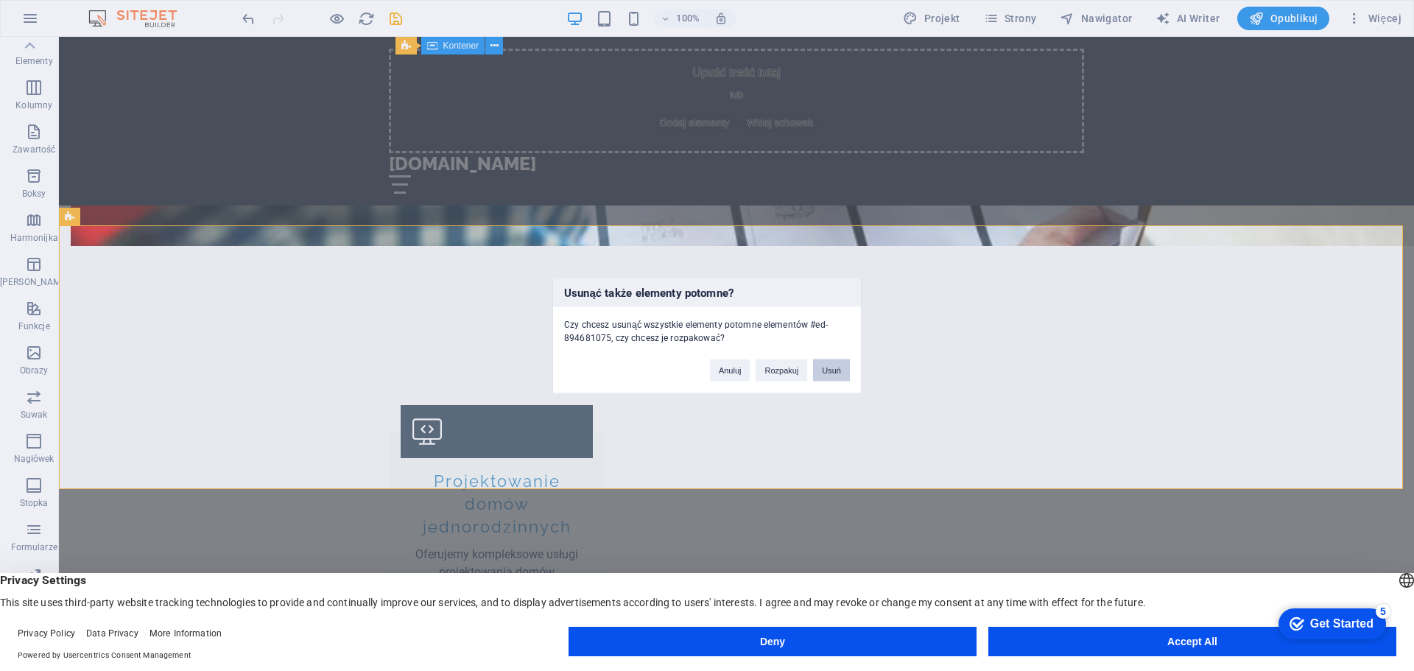
click at [830, 368] on button "Usuń" at bounding box center [831, 370] width 37 height 22
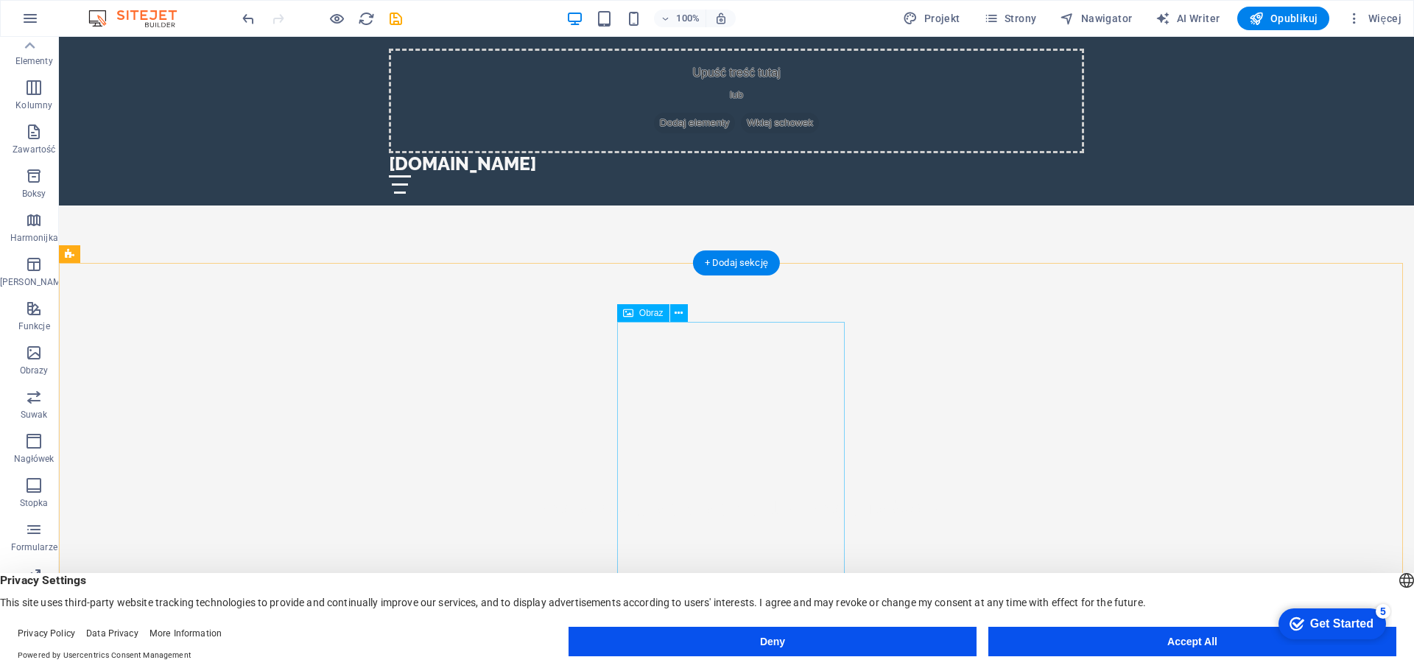
scroll to position [442, 0]
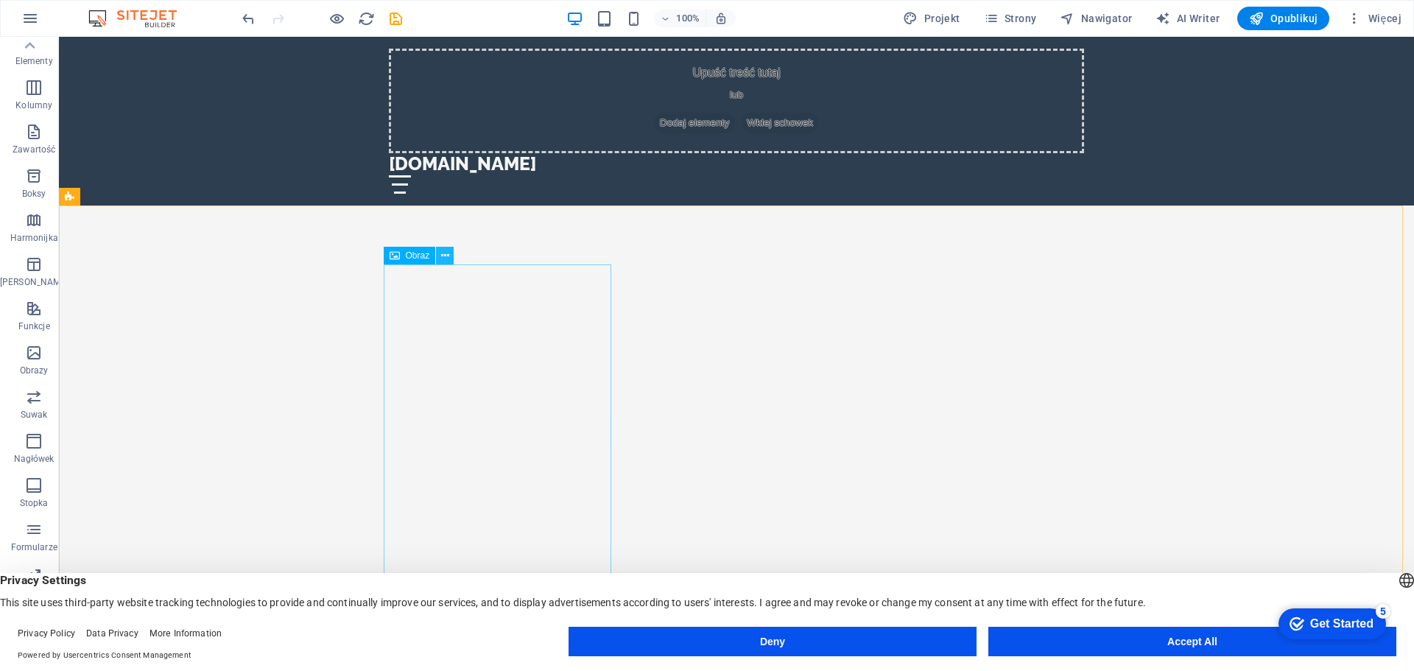
click at [450, 254] on button at bounding box center [445, 256] width 18 height 18
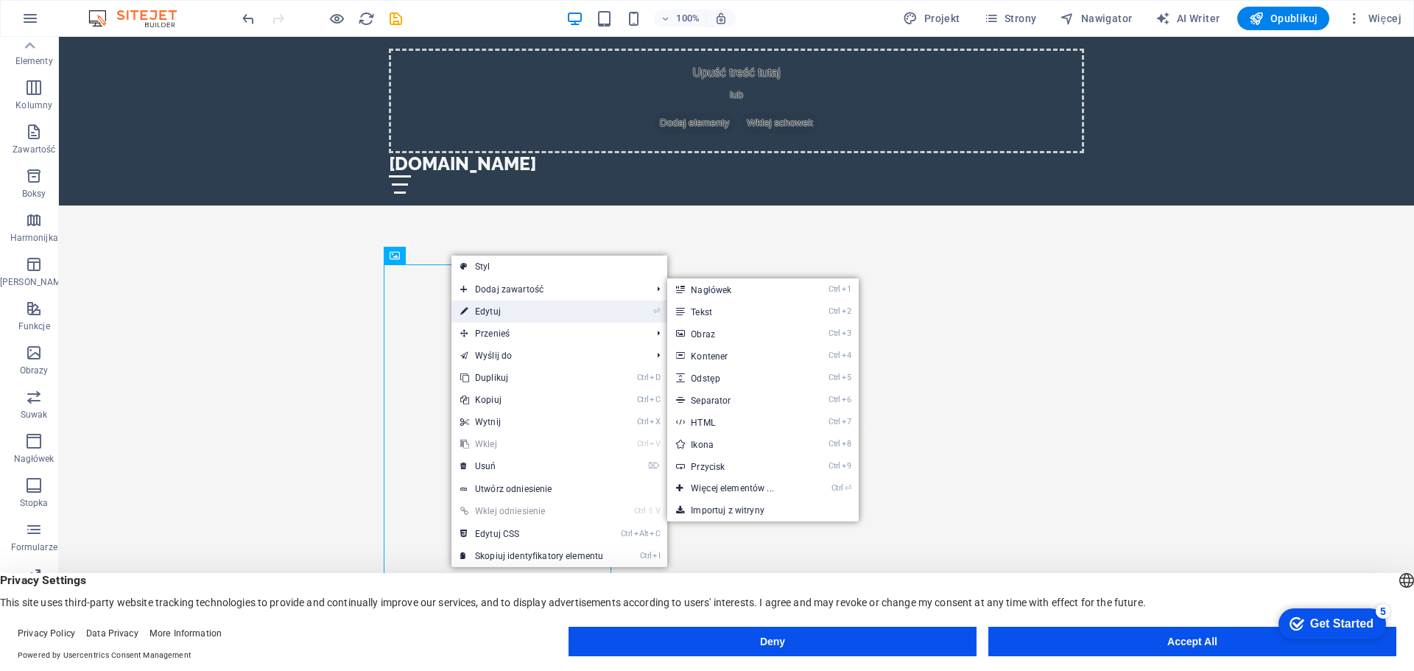
click at [510, 311] on link "⏎ Edytuj" at bounding box center [531, 311] width 161 height 22
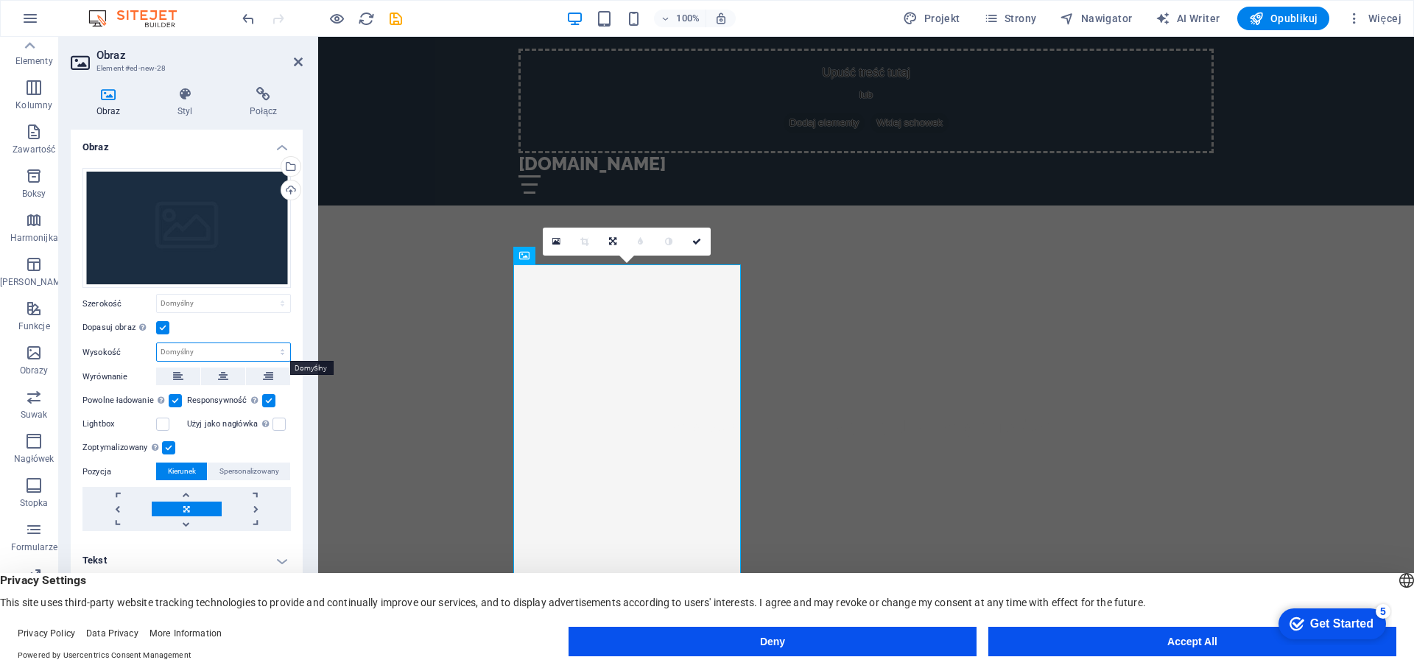
click at [281, 352] on select "Domyślny automatycznie px" at bounding box center [223, 352] width 133 height 18
click at [157, 343] on select "Domyślny automatycznie px" at bounding box center [223, 352] width 133 height 18
click at [283, 351] on select "Domyślny automatycznie px" at bounding box center [223, 352] width 133 height 18
click at [157, 343] on select "Domyślny automatycznie px" at bounding box center [223, 352] width 133 height 18
select select "DISABLED_OPTION_VALUE"
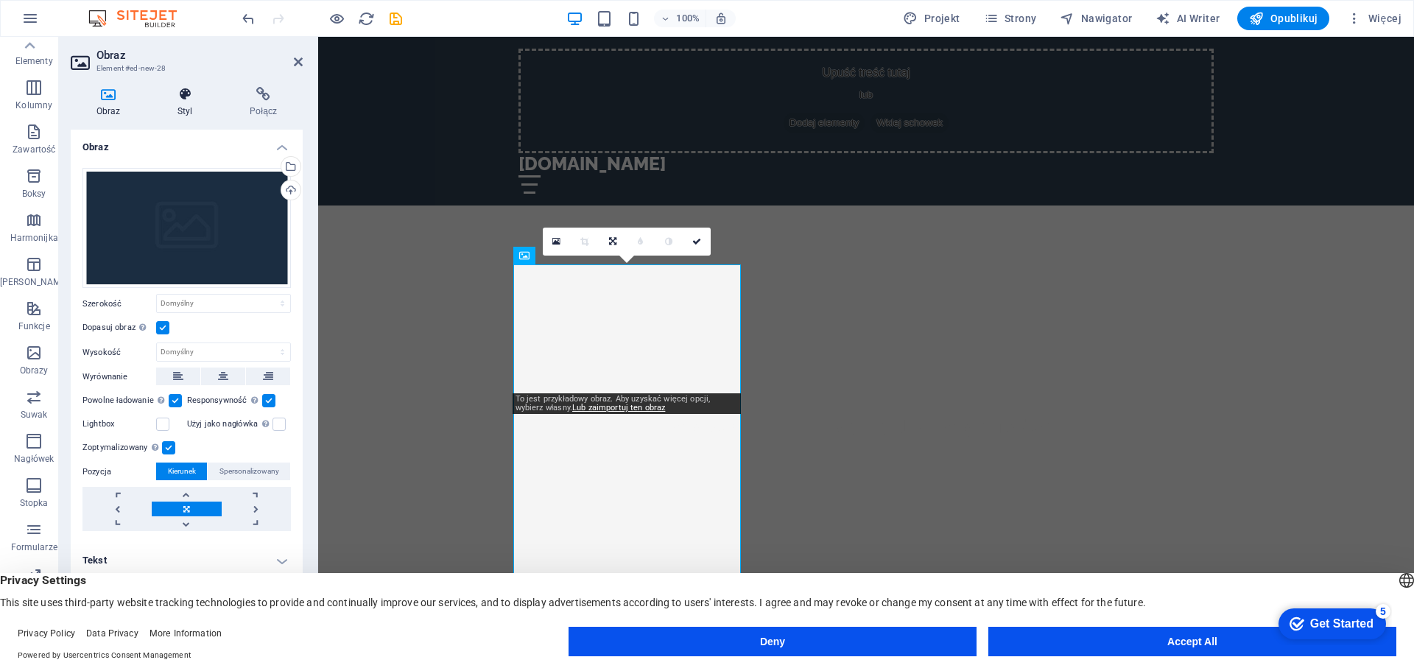
click at [187, 98] on icon at bounding box center [185, 94] width 66 height 15
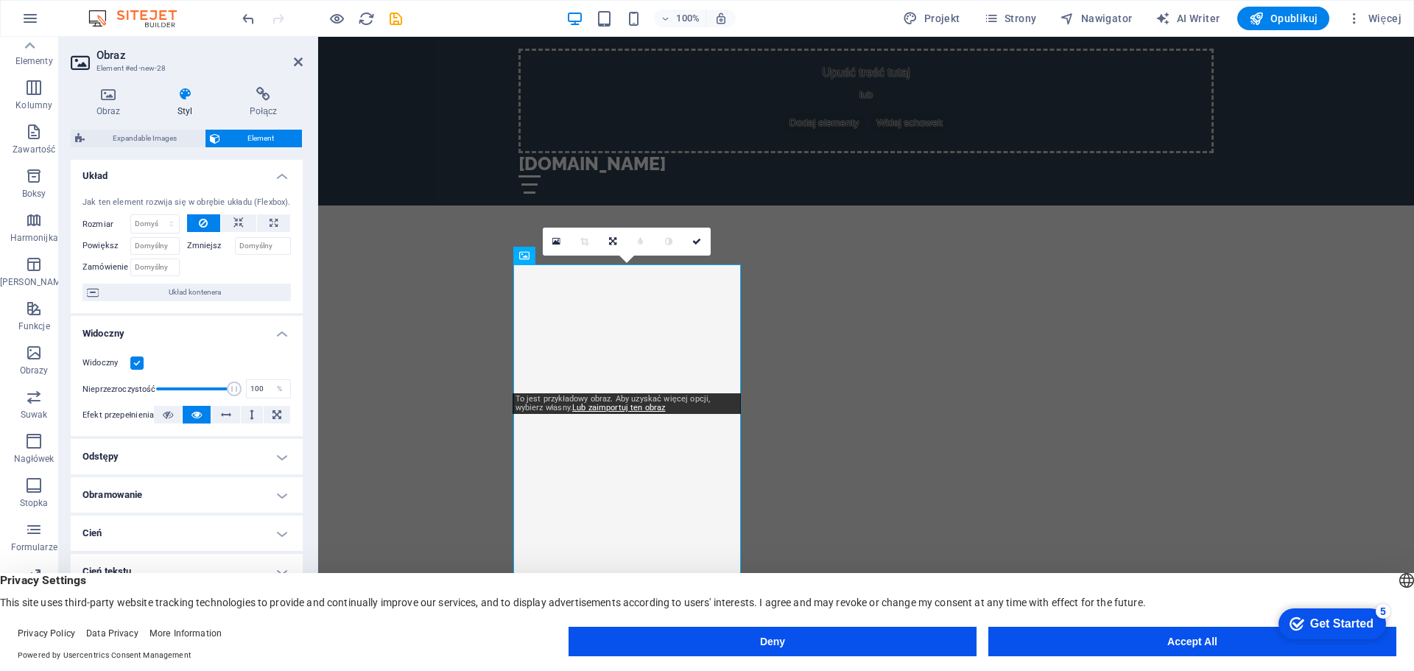
scroll to position [0, 0]
click at [268, 451] on h4 "Odstępy" at bounding box center [187, 457] width 232 height 35
click at [264, 222] on button at bounding box center [273, 225] width 33 height 18
type input "100"
select select "%"
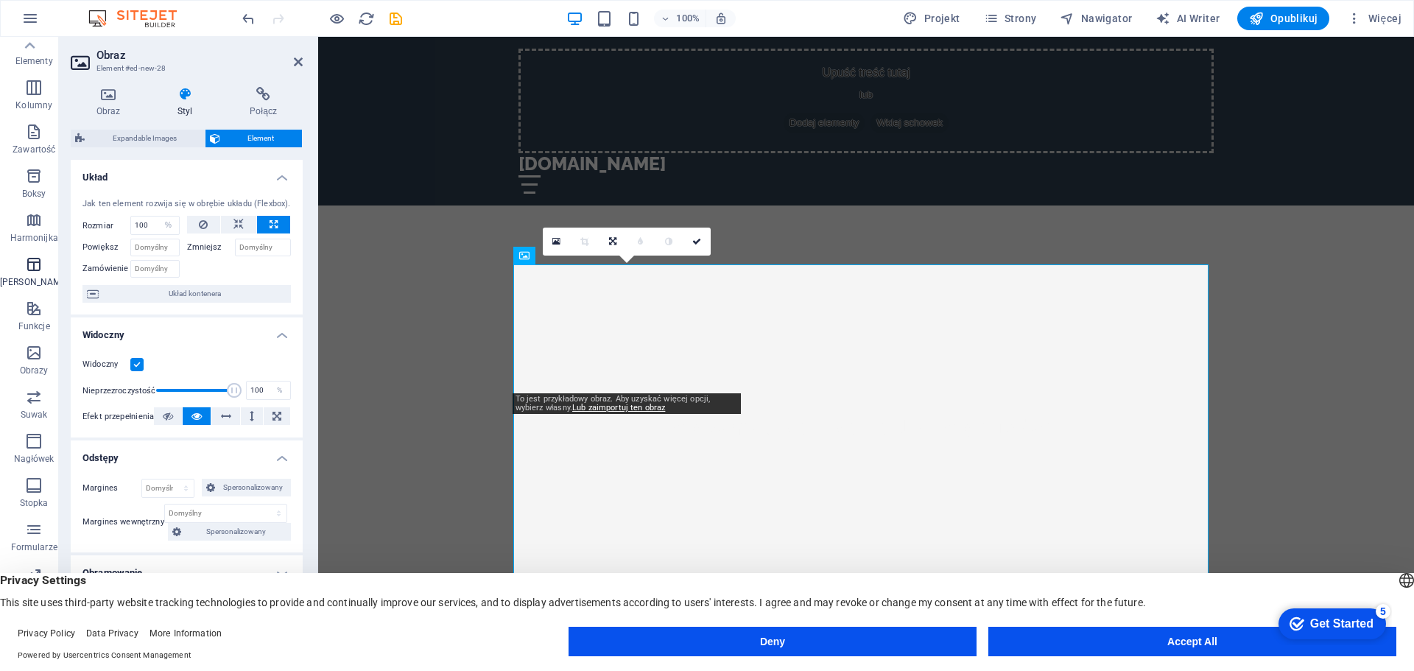
click at [30, 264] on icon "button" at bounding box center [34, 265] width 18 height 18
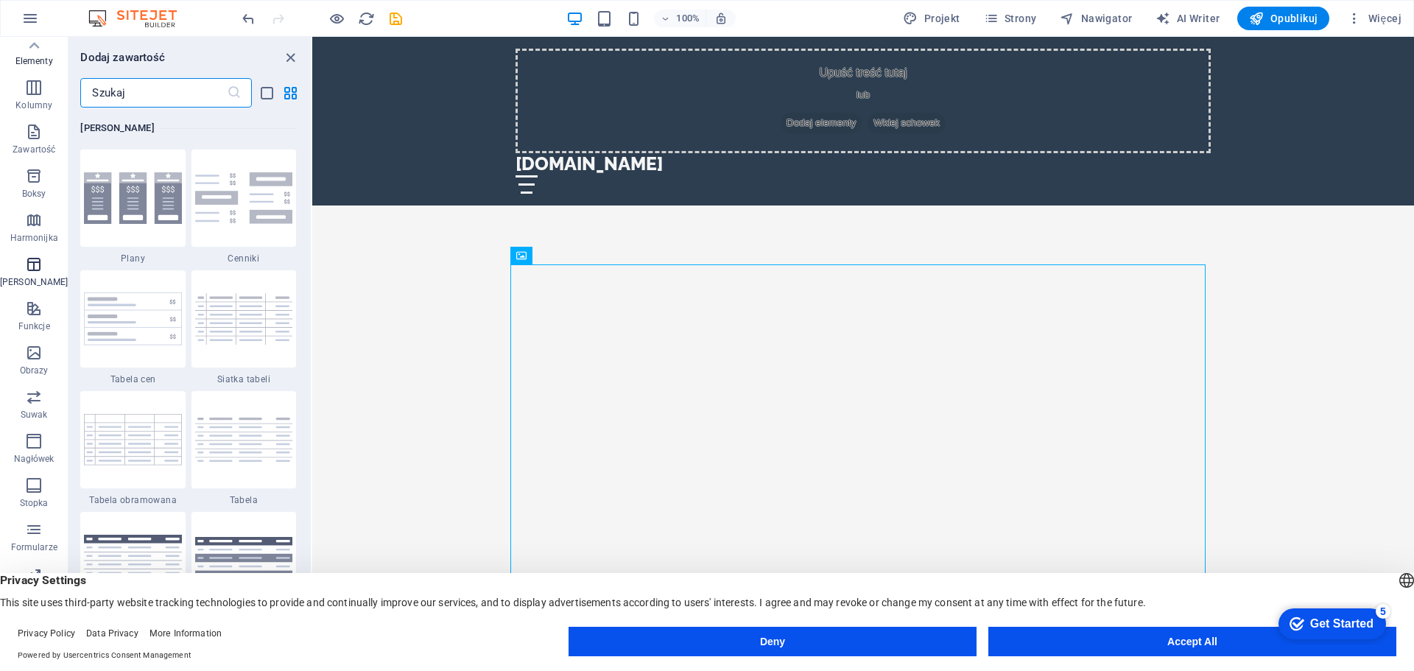
scroll to position [5100, 0]
click at [571, 255] on icon at bounding box center [572, 255] width 8 height 15
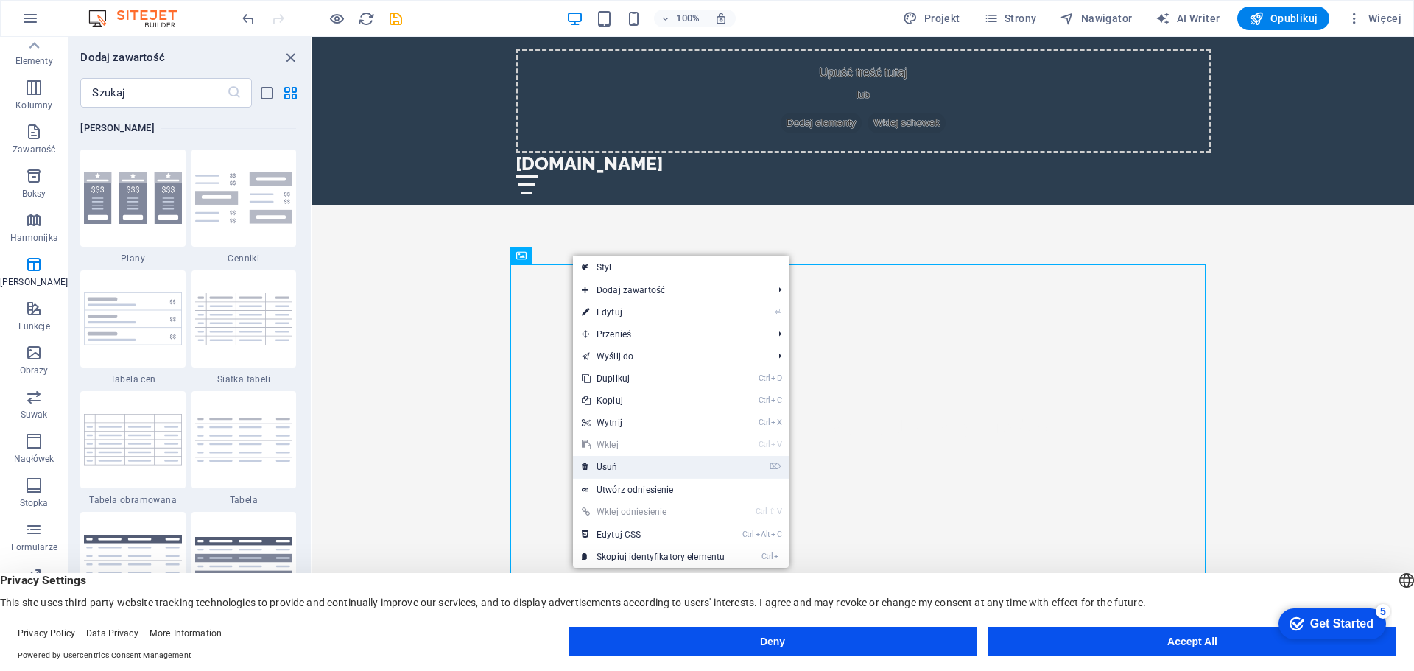
drag, startPoint x: 323, startPoint y: 429, endPoint x: 635, endPoint y: 466, distance: 314.4
click at [635, 466] on link "⌦ Usuń" at bounding box center [653, 467] width 161 height 22
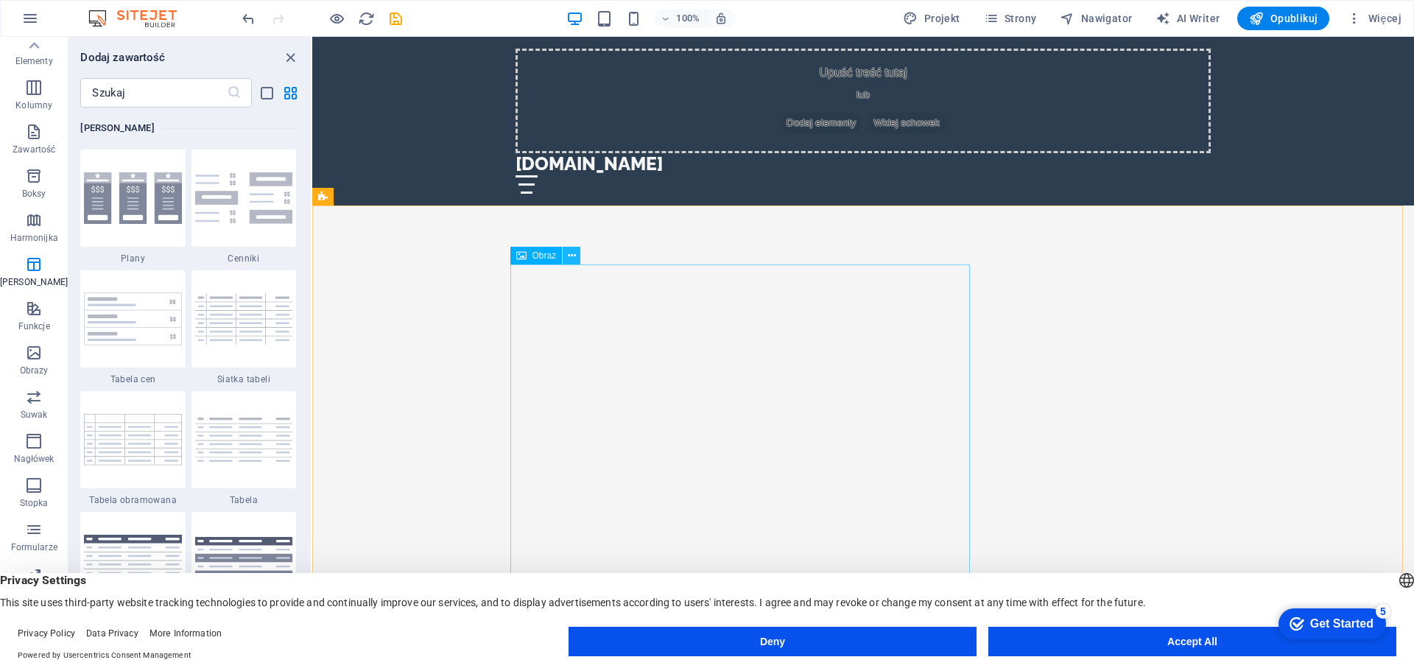
click at [570, 255] on icon at bounding box center [572, 255] width 8 height 15
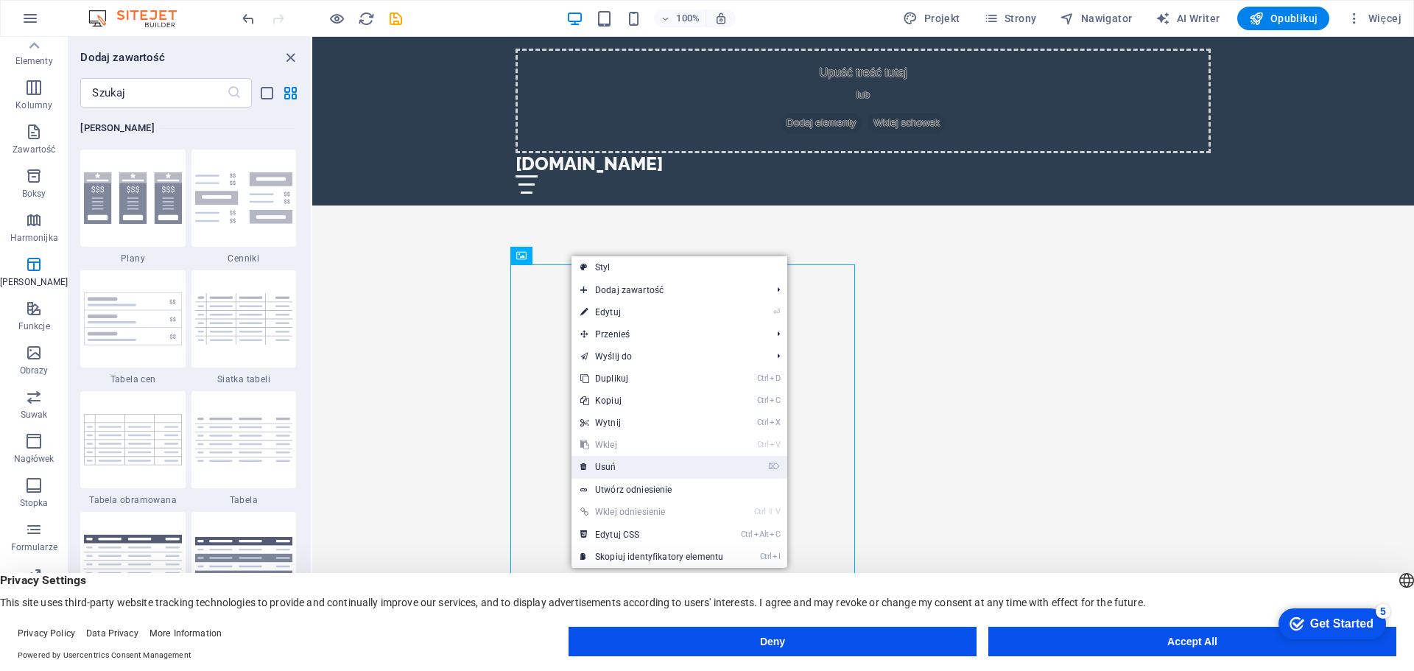
click at [631, 470] on link "⌦ Usuń" at bounding box center [651, 467] width 161 height 22
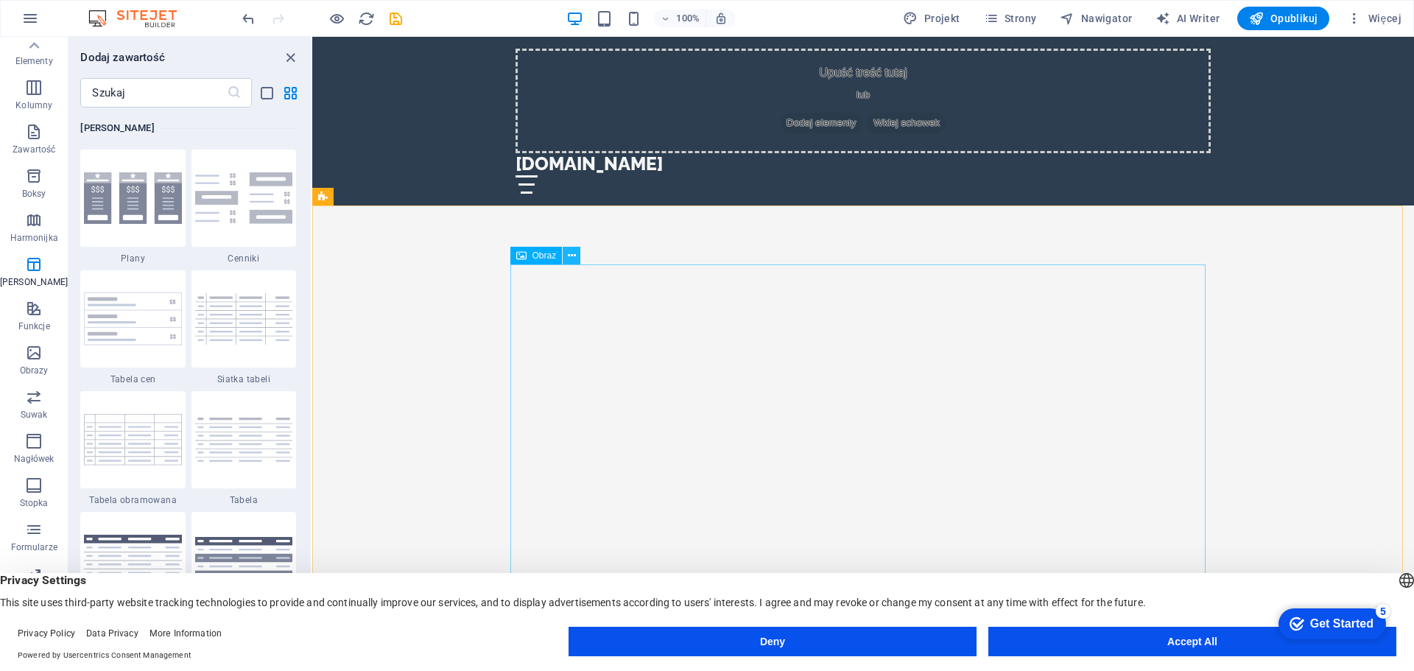
click at [572, 253] on icon at bounding box center [572, 255] width 8 height 15
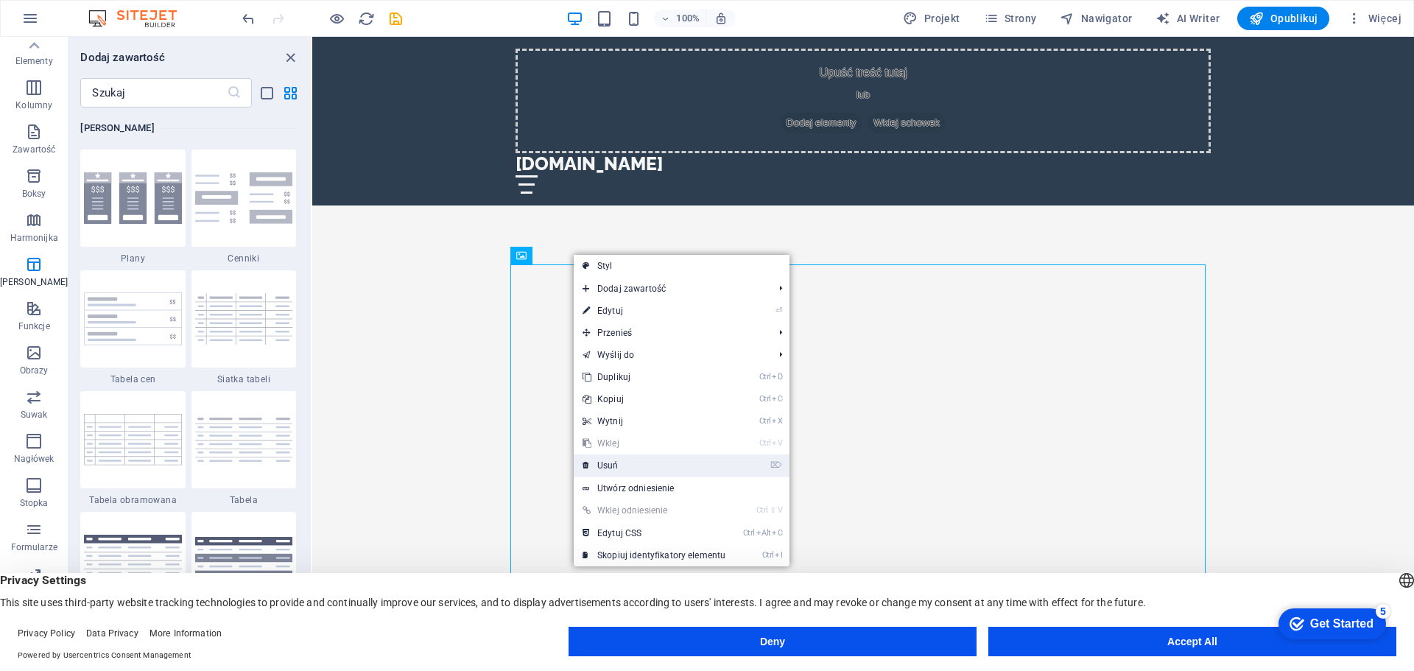
click at [634, 465] on link "⌦ Usuń" at bounding box center [654, 465] width 161 height 22
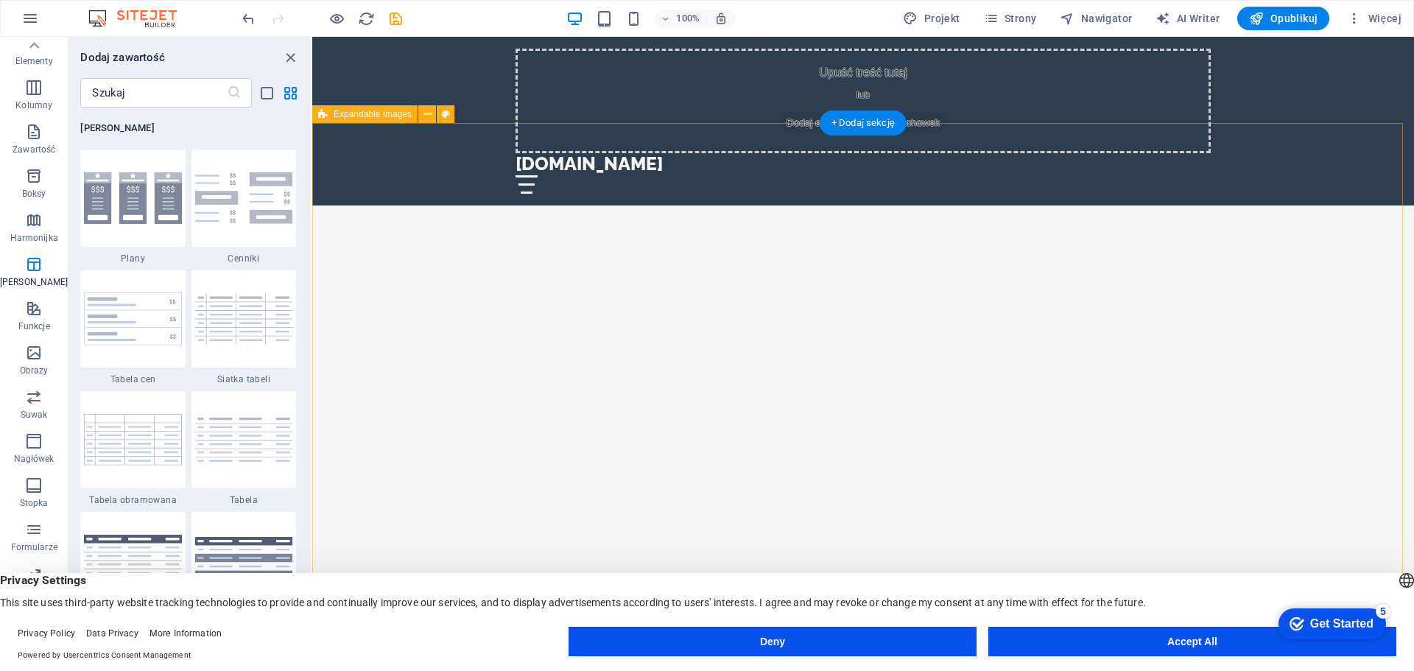
scroll to position [442, 0]
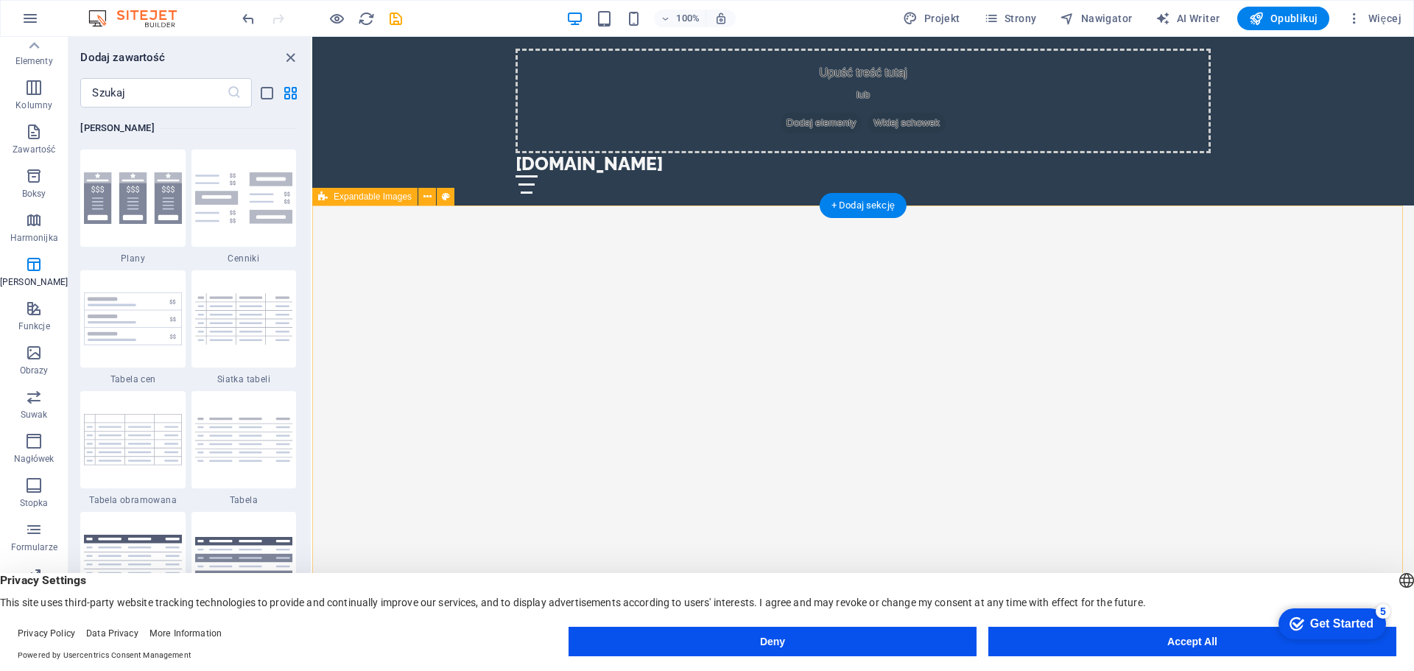
click at [32, 351] on icon "button" at bounding box center [34, 353] width 18 height 18
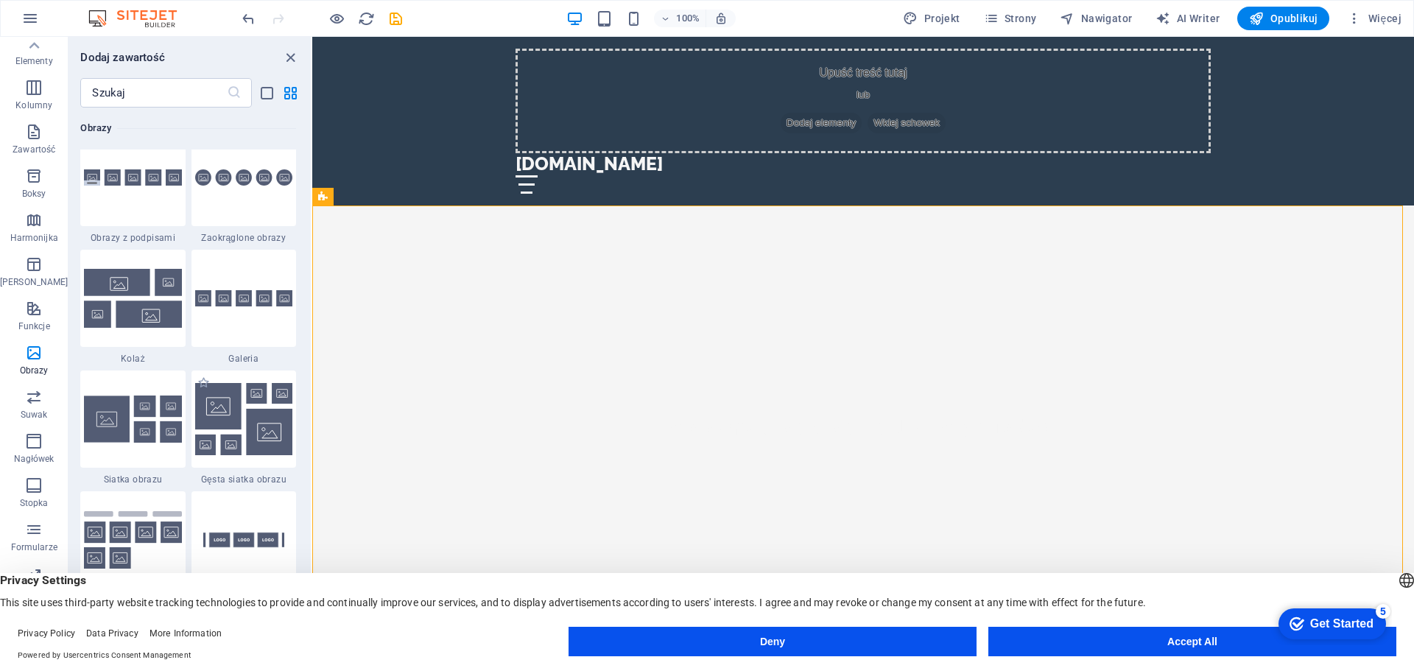
scroll to position [7467, 0]
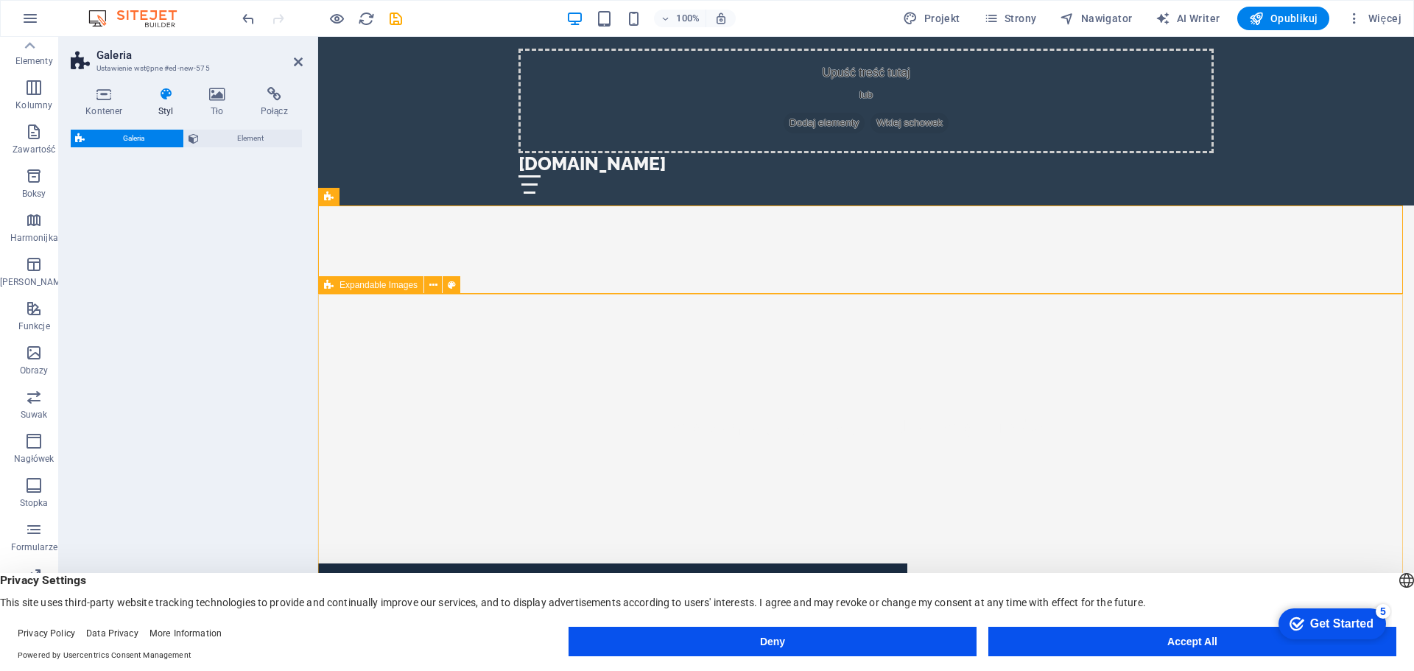
select select "rem"
select select "preset-gallery-v3-collage"
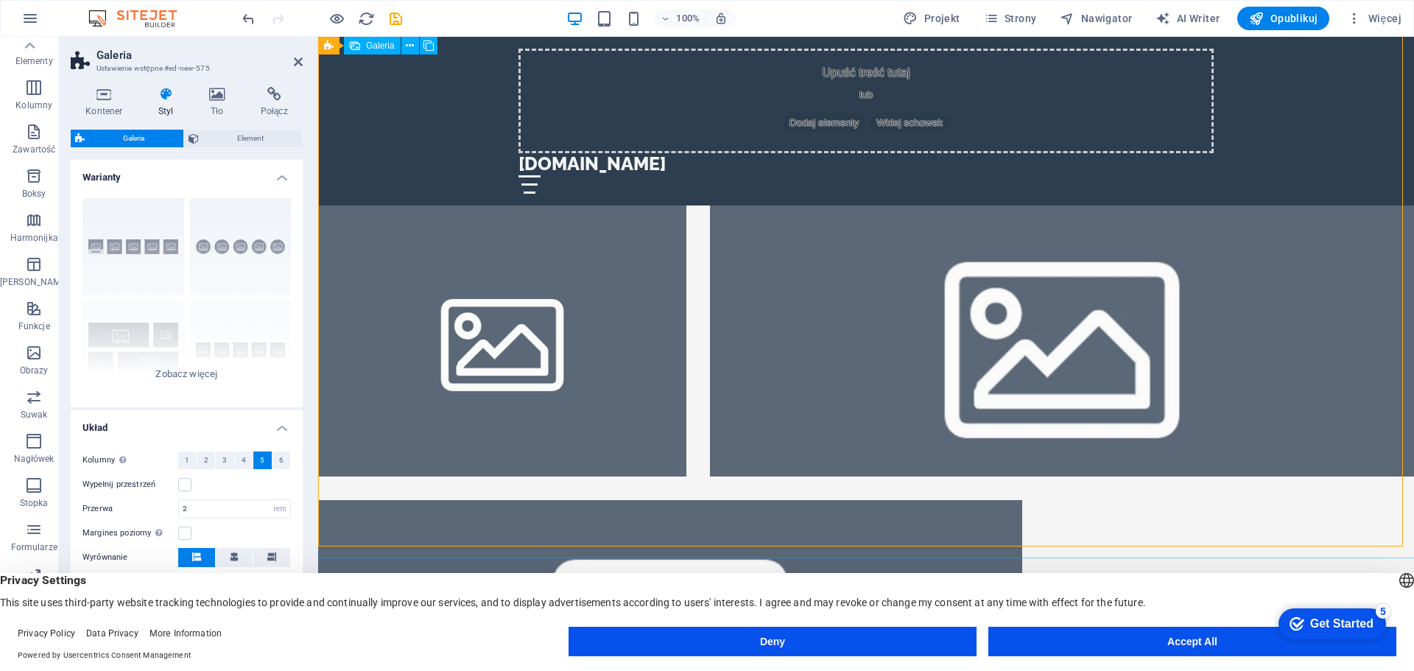
scroll to position [1105, 0]
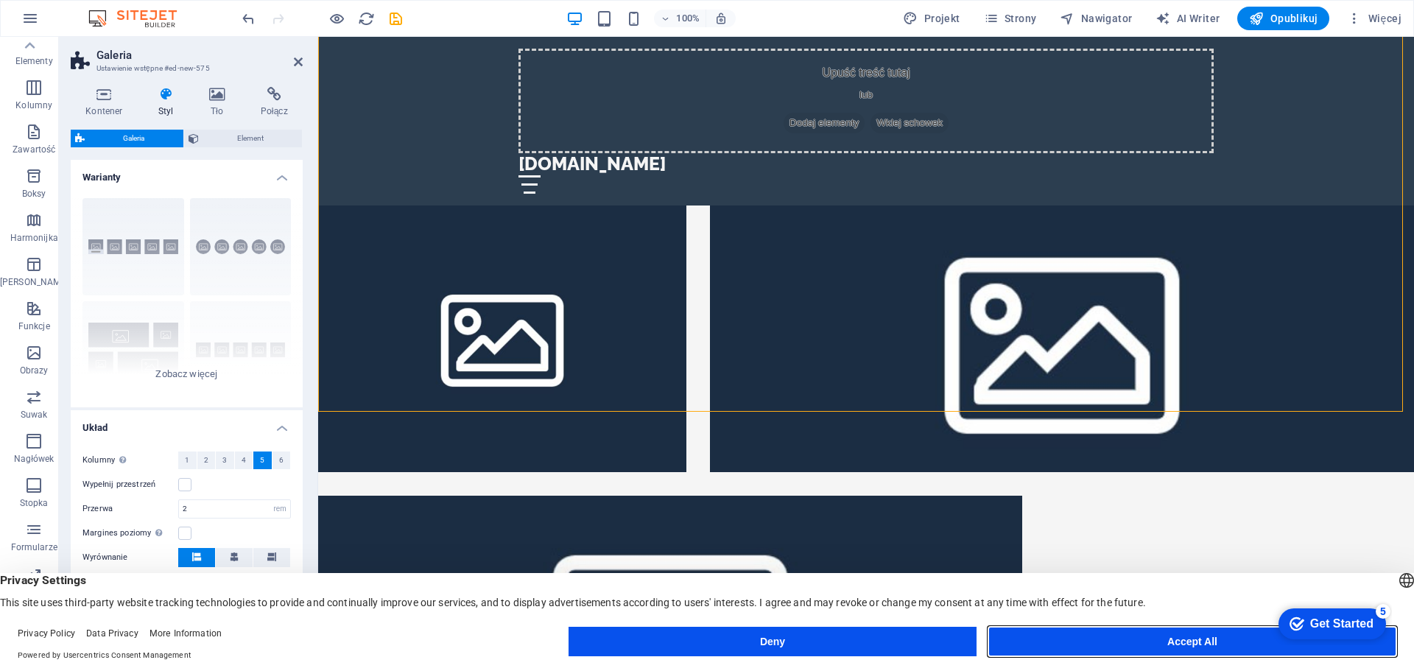
click at [1141, 640] on button "Accept All" at bounding box center [1192, 641] width 408 height 29
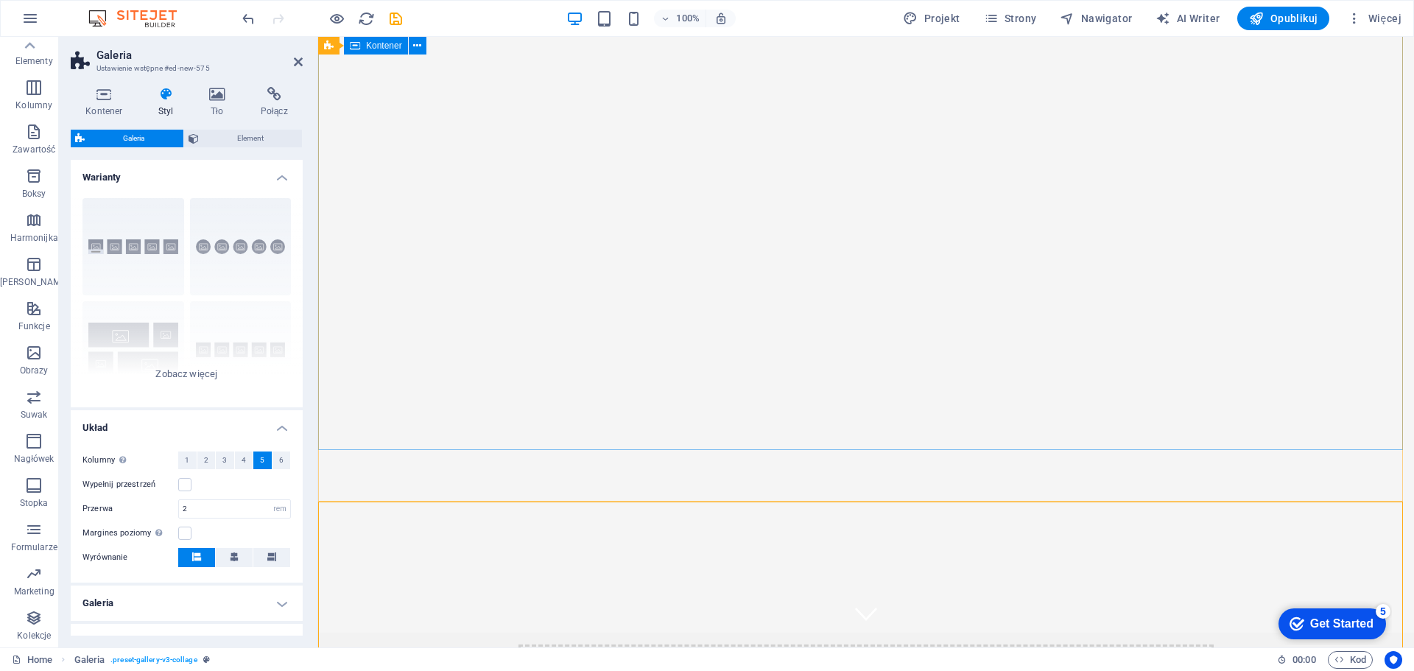
scroll to position [0, 0]
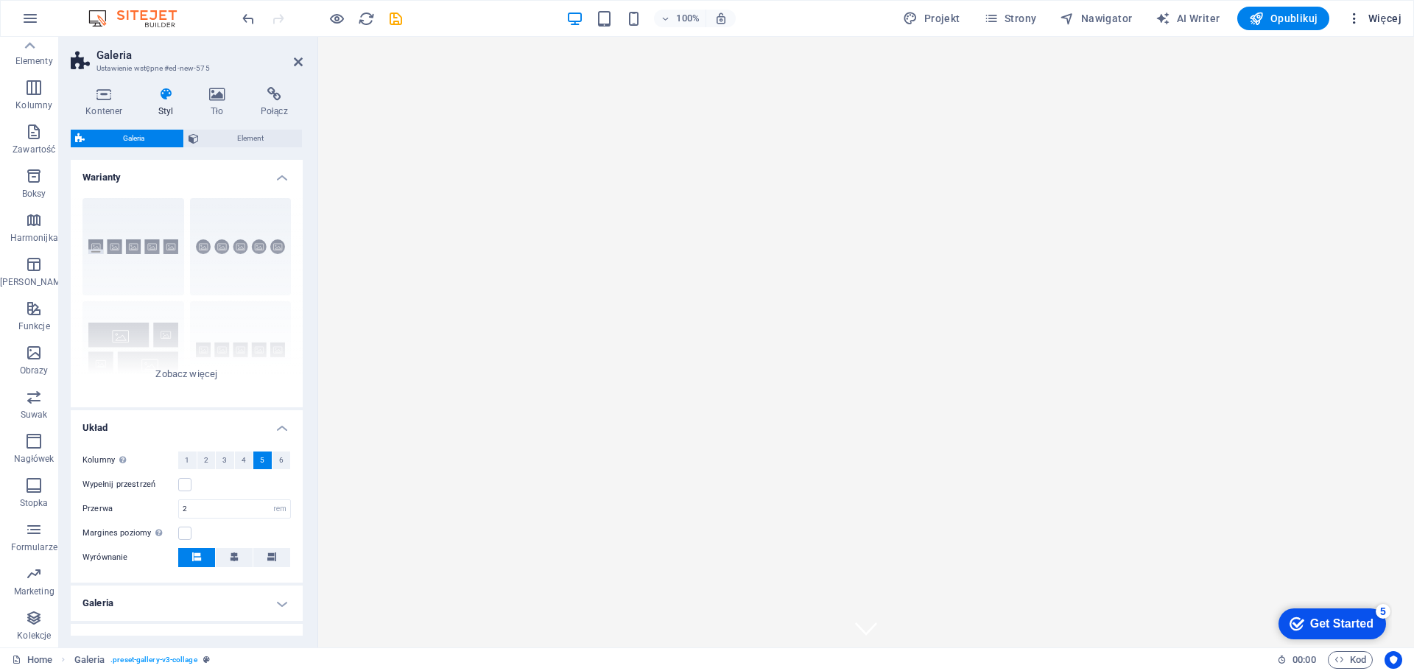
click at [1396, 18] on span "Więcej" at bounding box center [1374, 18] width 54 height 15
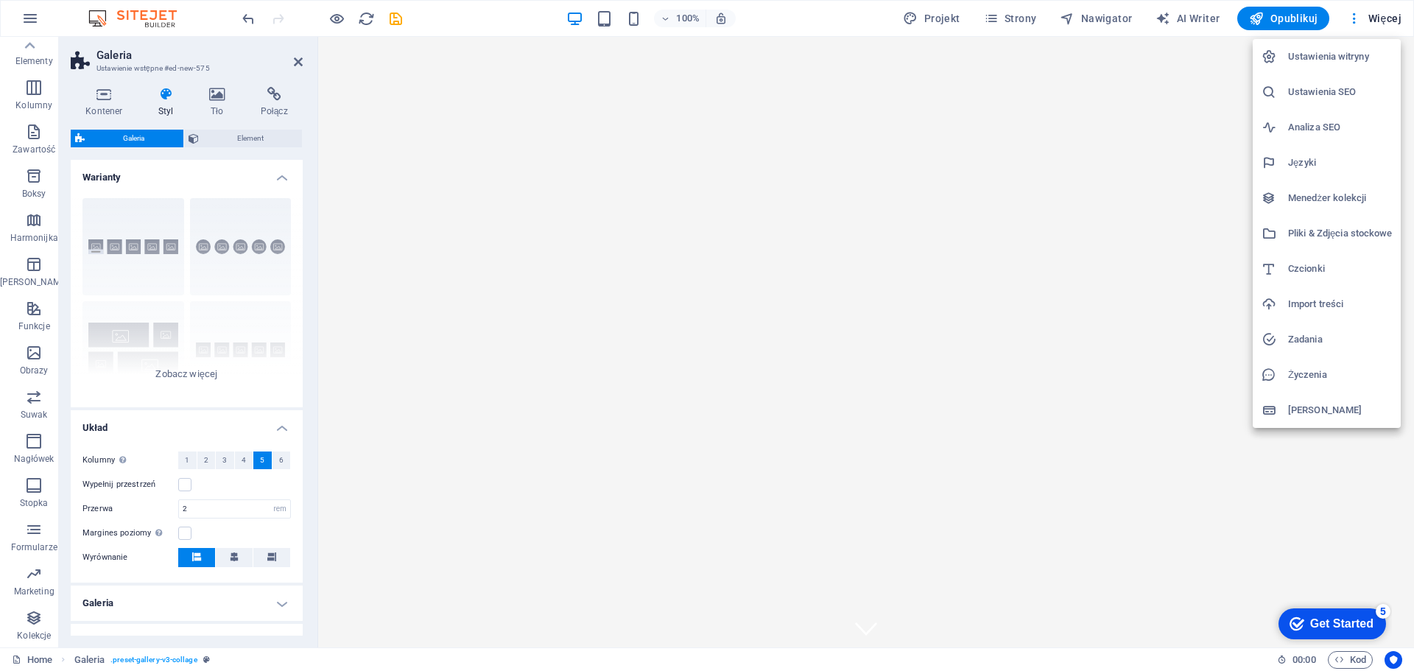
click at [1351, 18] on div at bounding box center [707, 335] width 1414 height 671
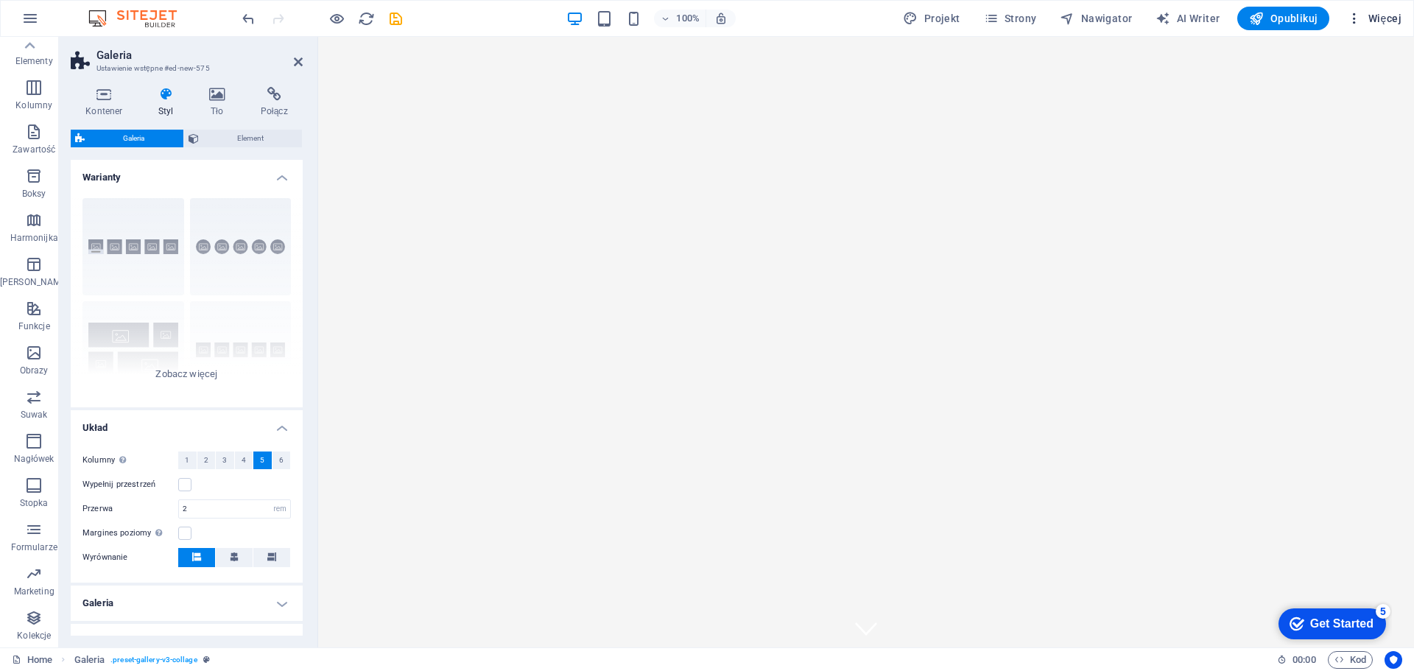
click at [1354, 18] on icon "button" at bounding box center [1354, 18] width 15 height 15
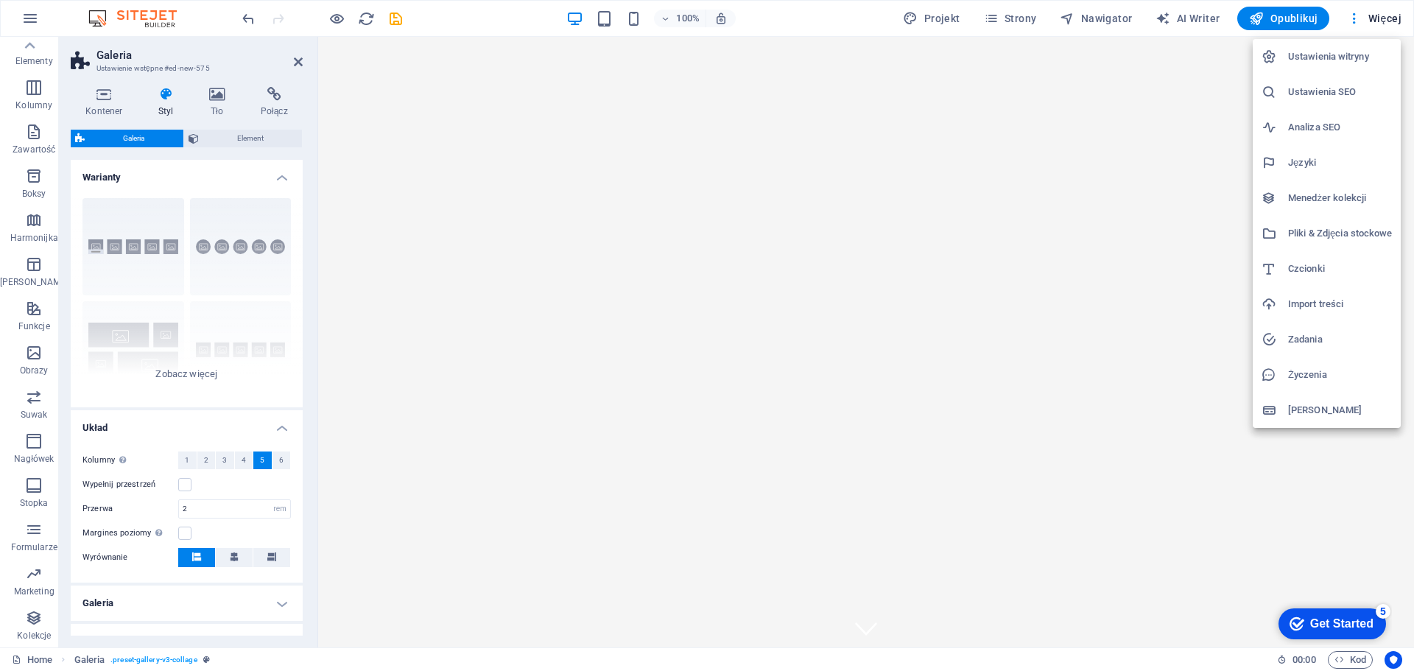
click at [37, 15] on div at bounding box center [707, 335] width 1414 height 671
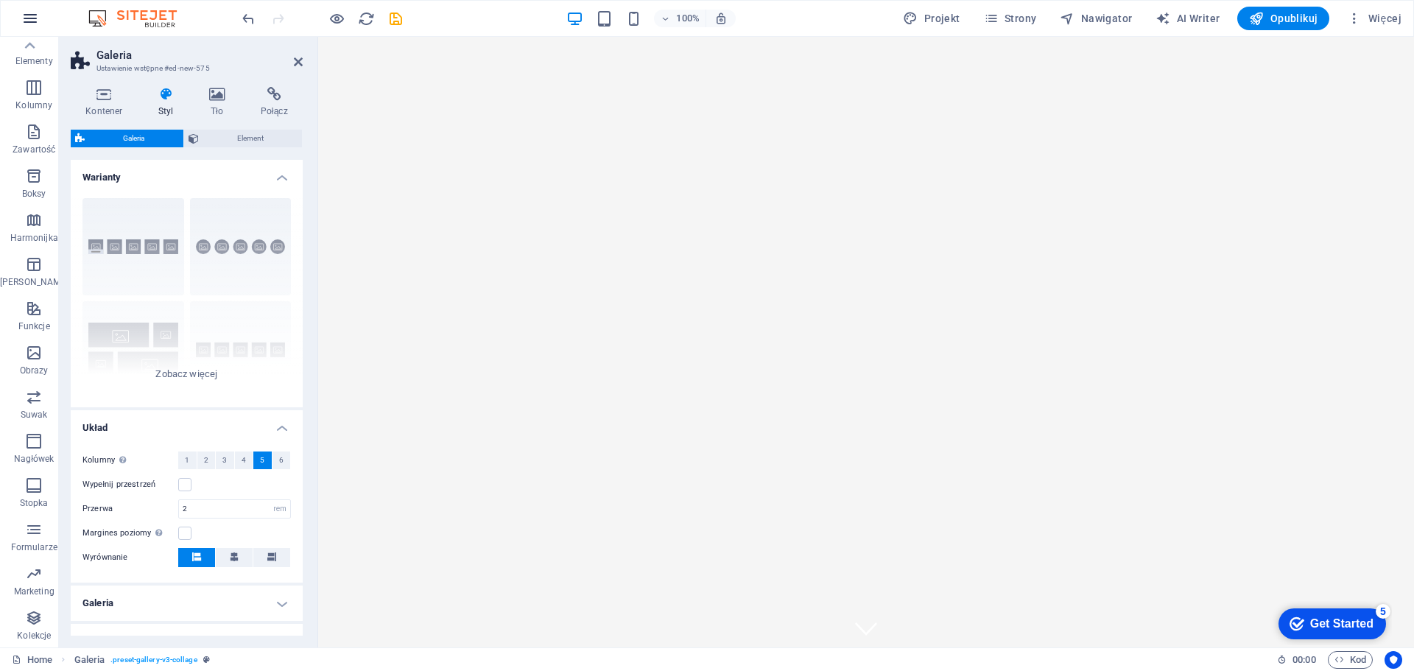
click at [27, 15] on icon "button" at bounding box center [30, 19] width 18 height 18
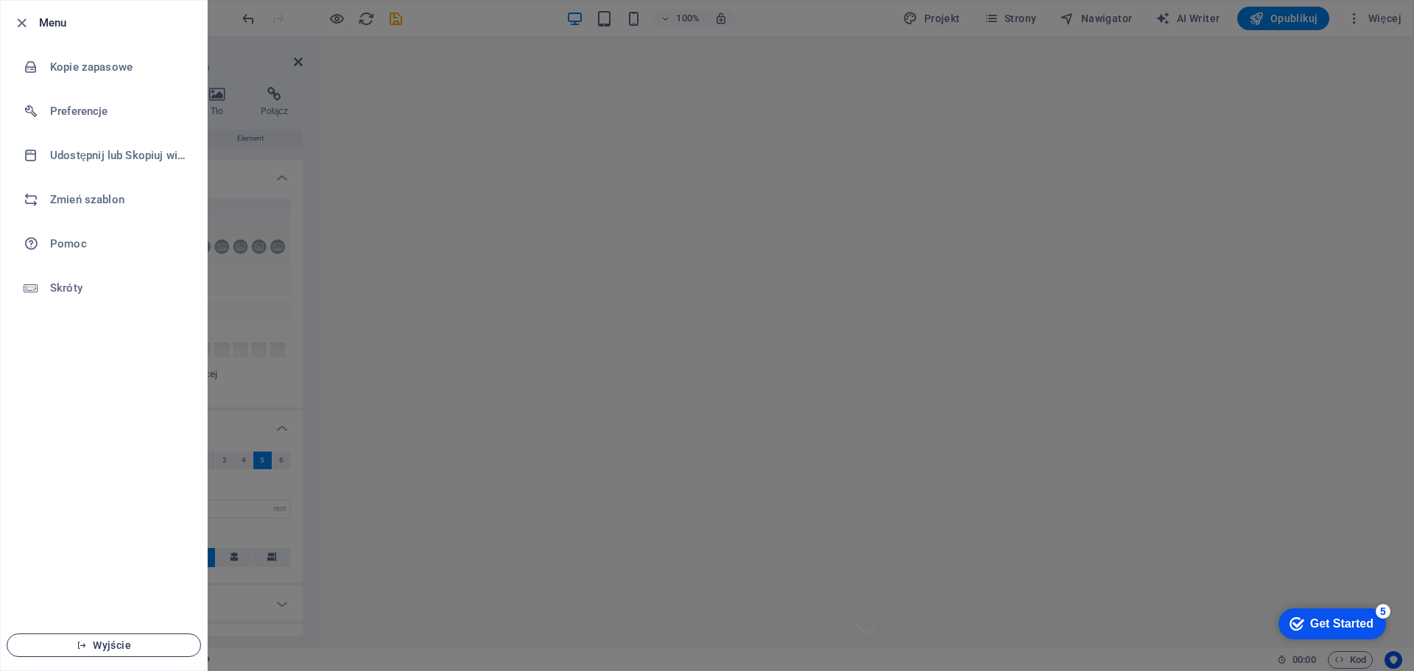
click at [131, 641] on span "Wyjście" at bounding box center [103, 645] width 169 height 12
